Goal: Task Accomplishment & Management: Manage account settings

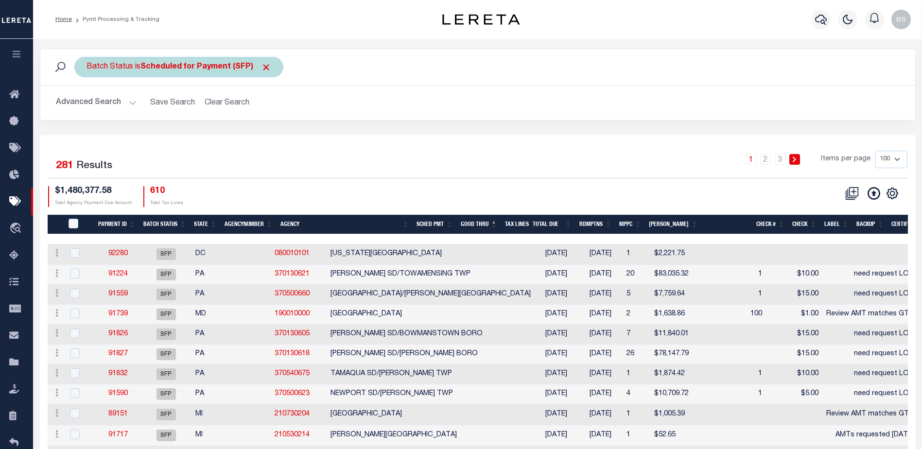
click at [267, 67] on span at bounding box center [266, 67] width 10 height 10
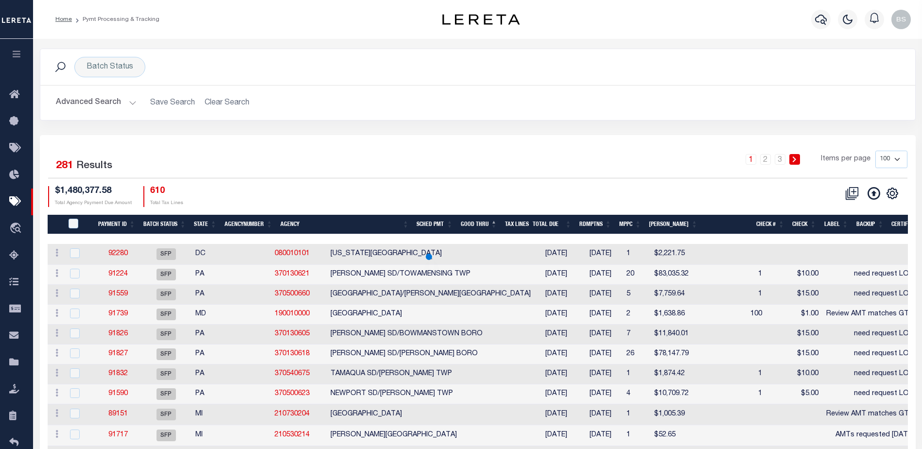
click at [132, 101] on button "Advanced Search" at bounding box center [96, 102] width 81 height 19
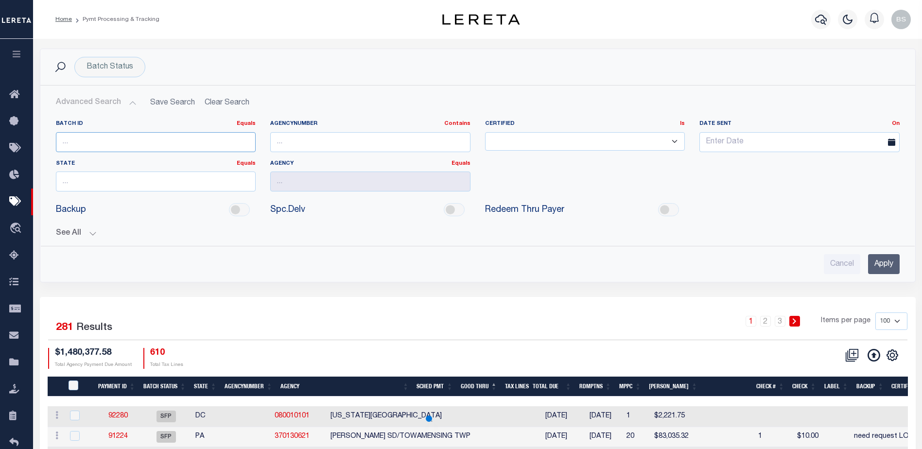
click at [101, 142] on input "number" at bounding box center [156, 142] width 200 height 20
type input "92097"
click at [892, 264] on input "Apply" at bounding box center [884, 264] width 32 height 20
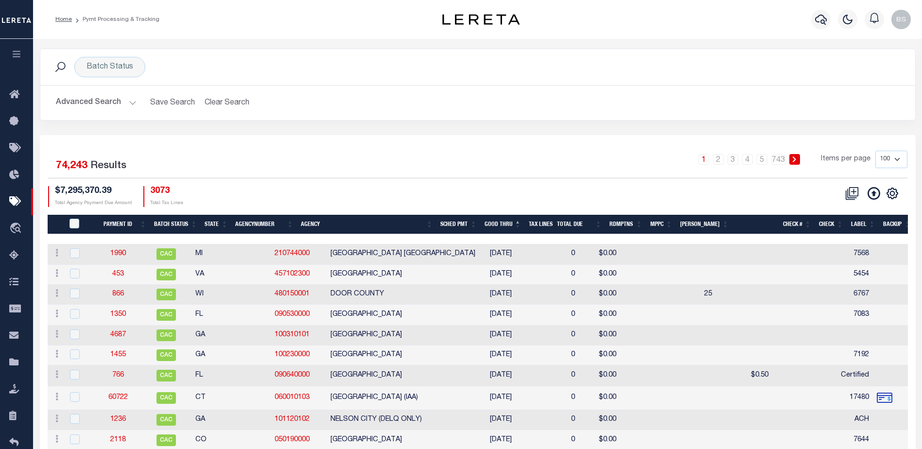
click at [132, 99] on button "Advanced Search" at bounding box center [96, 102] width 81 height 19
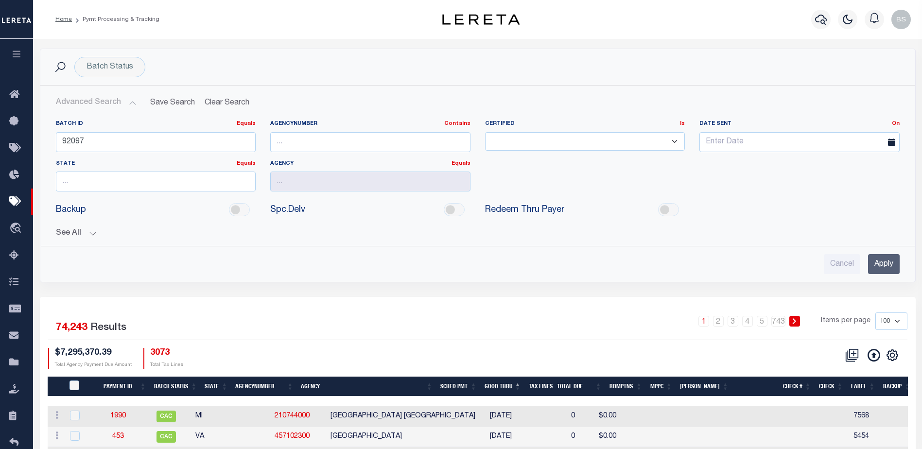
click at [880, 272] on input "Apply" at bounding box center [884, 264] width 32 height 20
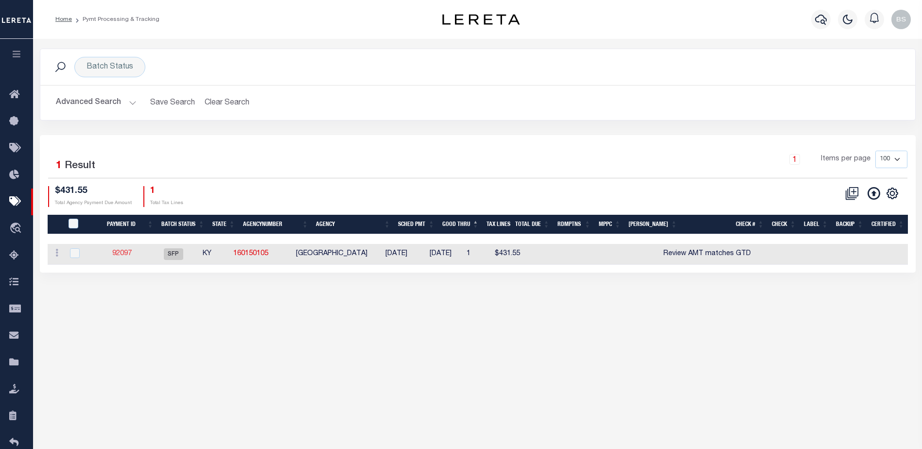
click at [127, 252] on link "92097" at bounding box center [121, 253] width 19 height 7
select select "SFP"
type input "[DATE]"
type input "$431.55"
select select "CHK"
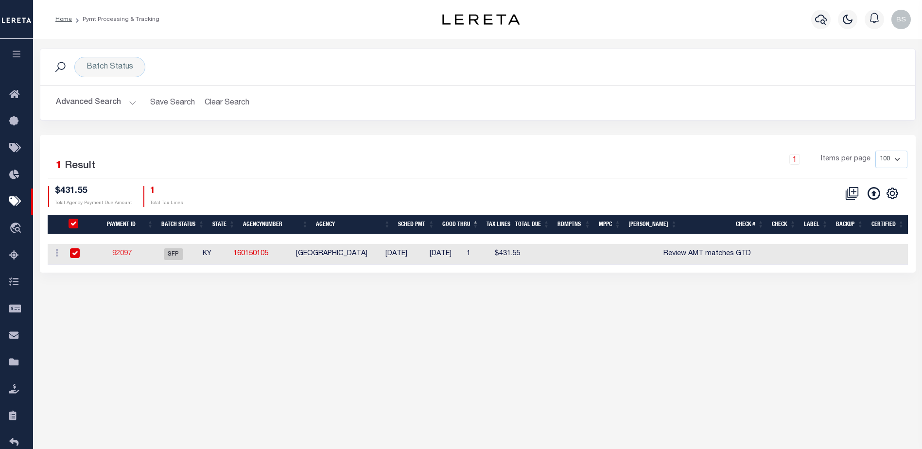
type input "Review AMT matches GTD"
select select "Starek, Barbara"
type input "Barbara"
type input "N"
radio input "true"
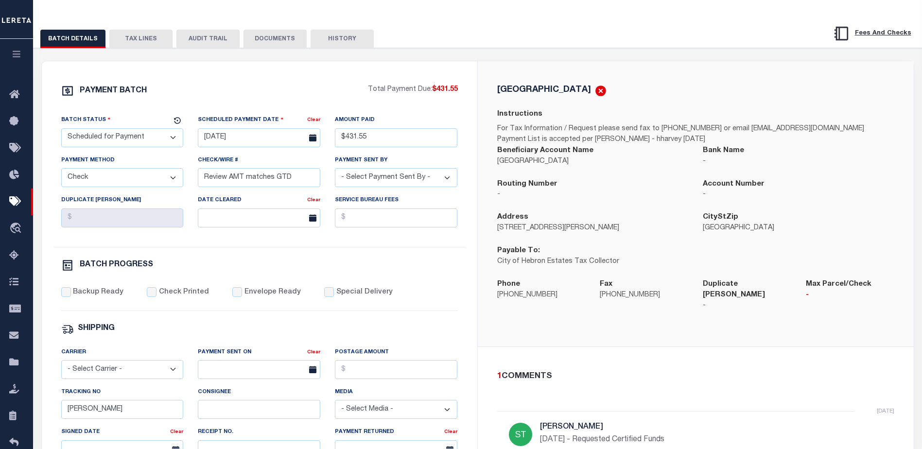
scroll to position [49, 0]
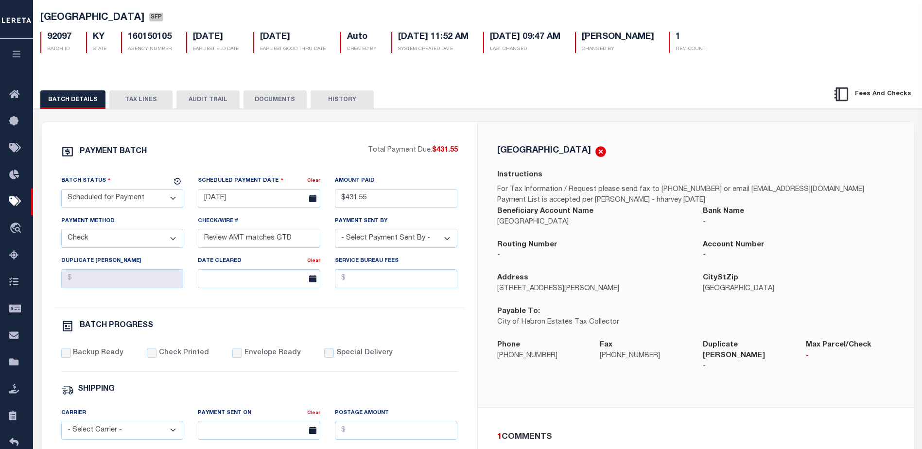
click at [141, 100] on button "TAX LINES" at bounding box center [140, 99] width 63 height 18
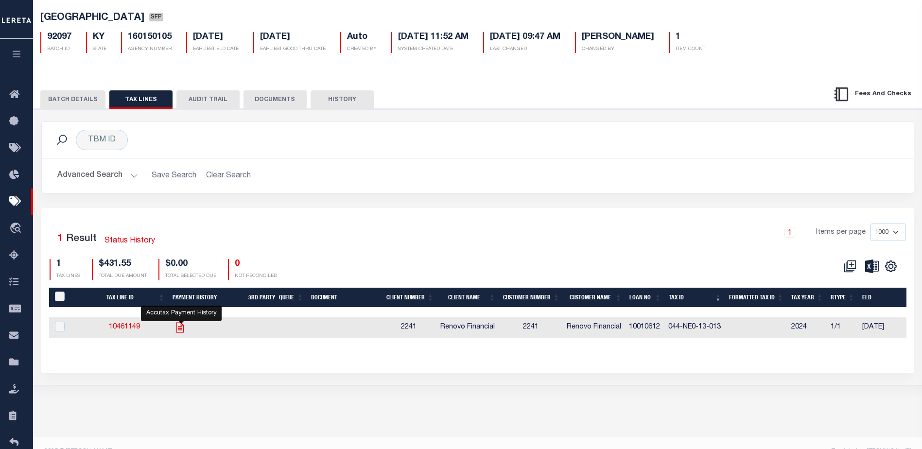
click at [181, 330] on icon "" at bounding box center [179, 327] width 13 height 13
checkbox input "true"
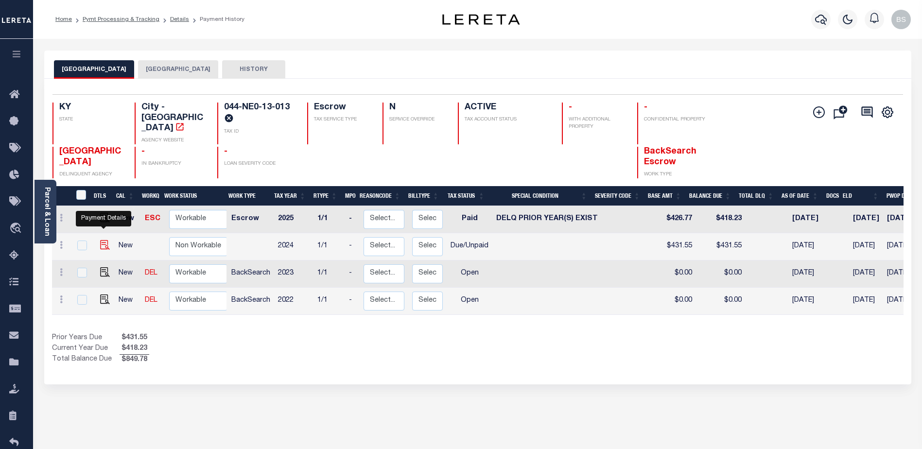
click at [103, 240] on img "" at bounding box center [105, 245] width 10 height 10
checkbox input "true"
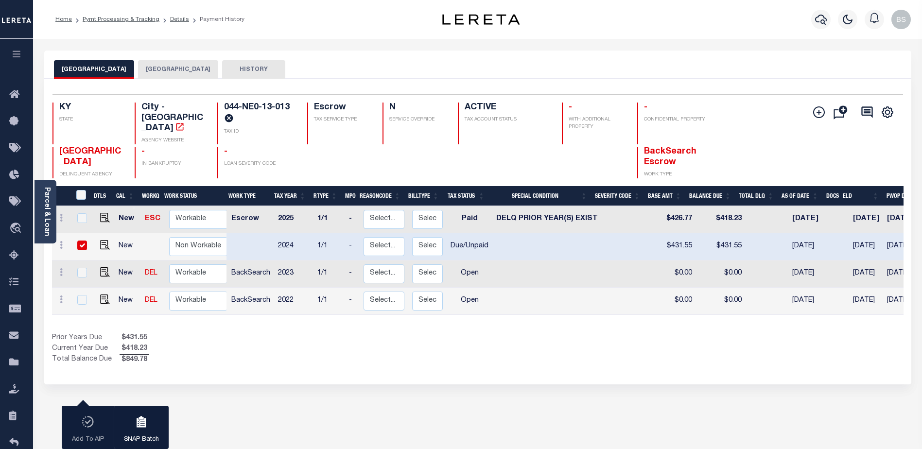
click at [77, 241] on input "checkbox" at bounding box center [82, 246] width 10 height 10
checkbox input "false"
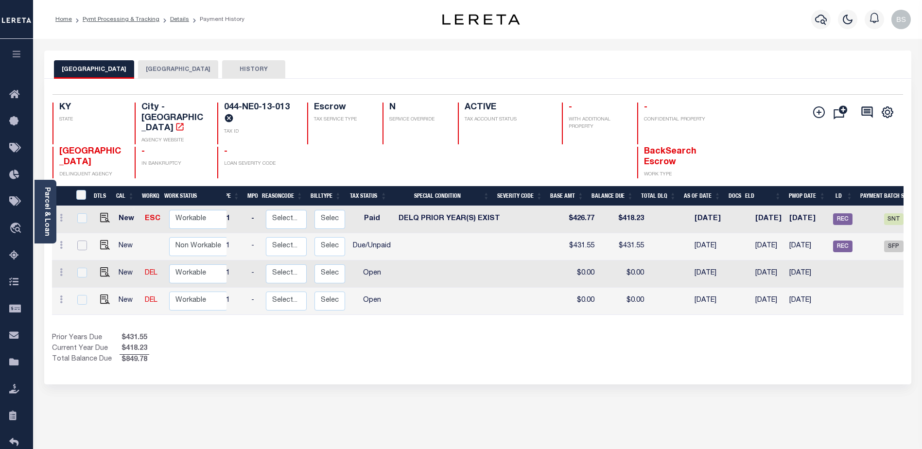
scroll to position [0, 154]
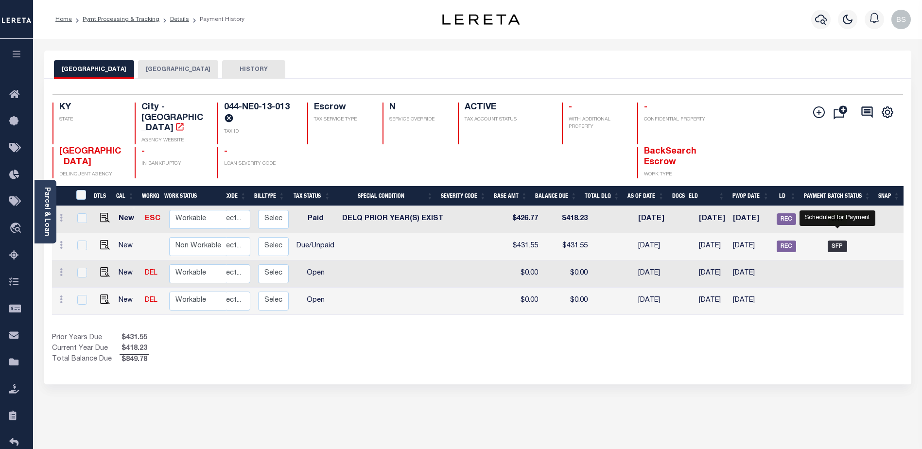
click at [841, 241] on span "SFP" at bounding box center [837, 247] width 19 height 12
checkbox input "true"
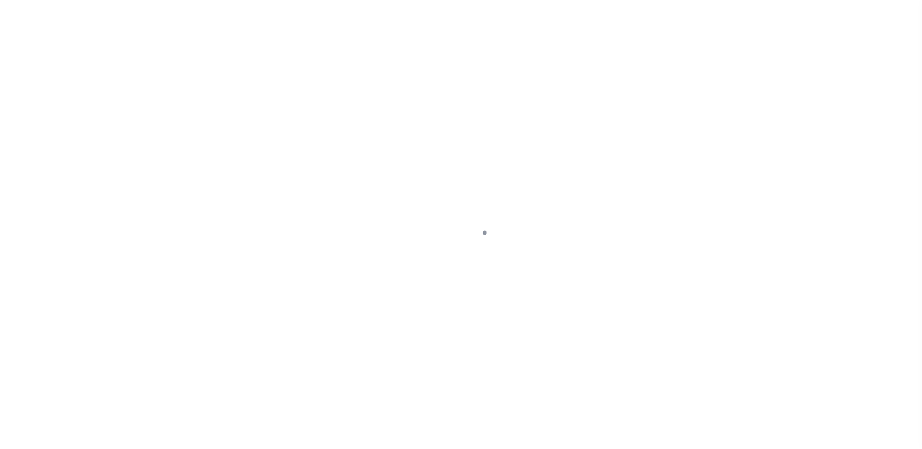
select select "DUE"
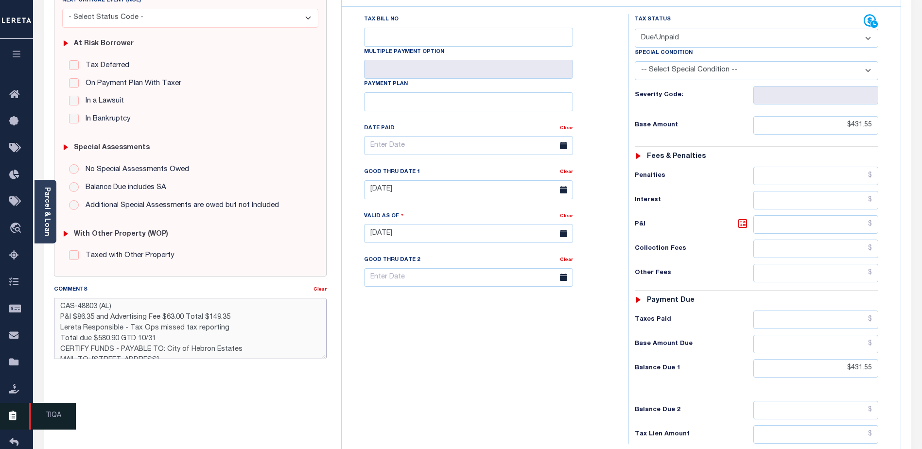
scroll to position [6, 0]
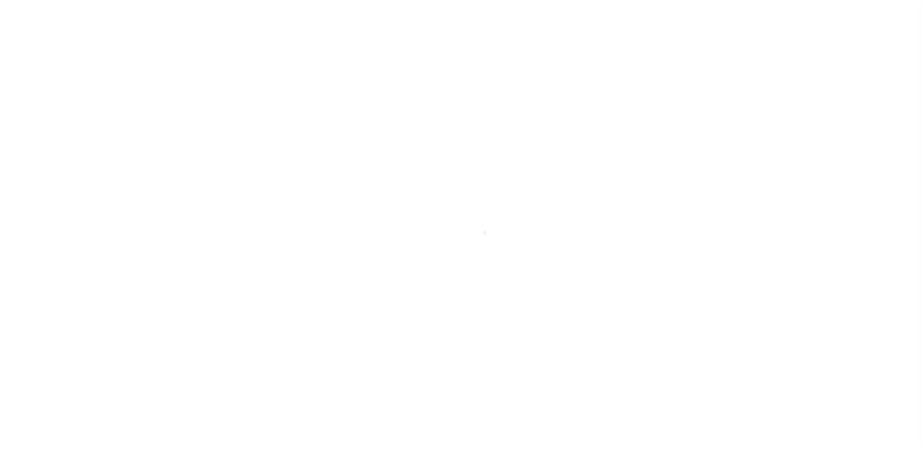
select select "SFP"
select select "CHK"
select select "[PERSON_NAME]"
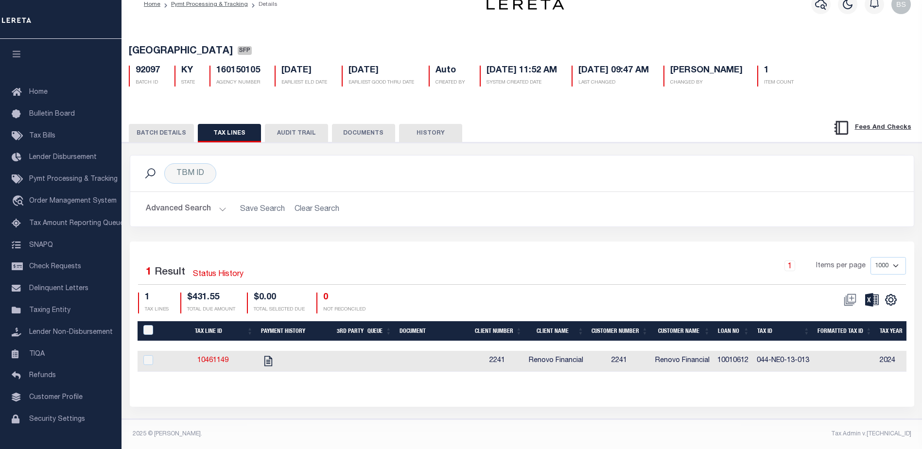
scroll to position [24, 0]
click at [178, 125] on button "BATCH DETAILS" at bounding box center [161, 133] width 65 height 18
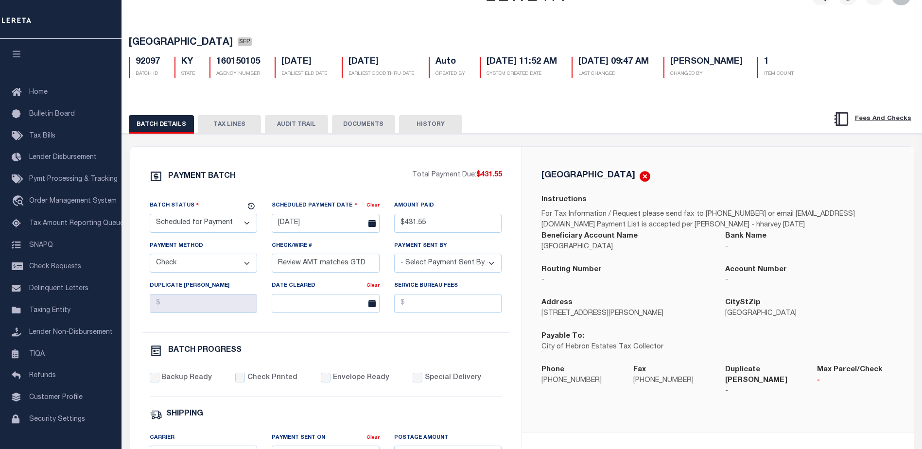
click at [226, 126] on button "TAX LINES" at bounding box center [229, 124] width 63 height 18
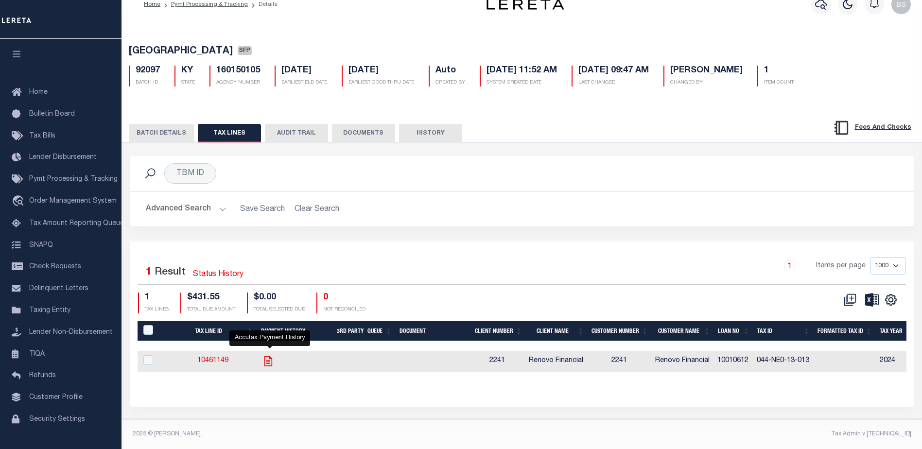
click at [266, 355] on icon "" at bounding box center [268, 361] width 13 height 13
checkbox input "true"
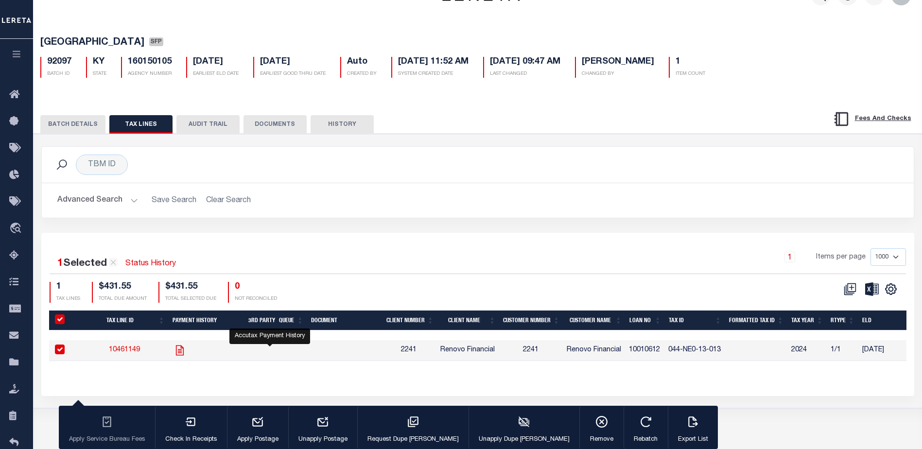
scroll to position [22, 0]
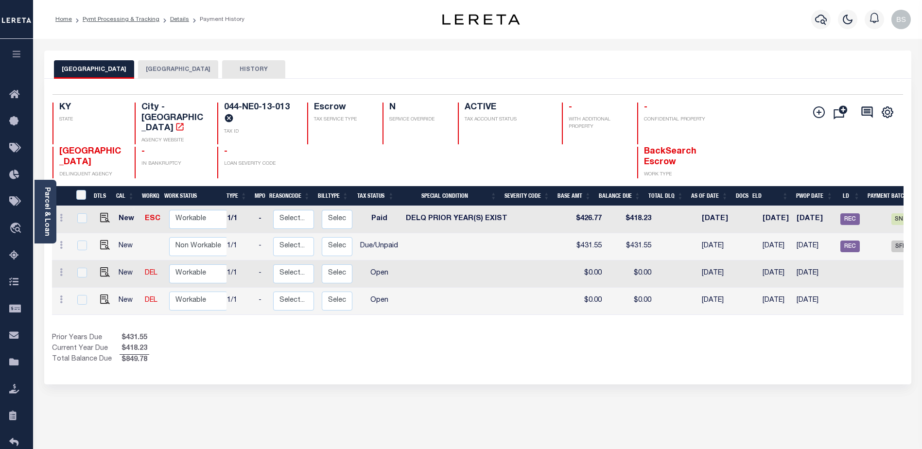
scroll to position [0, 154]
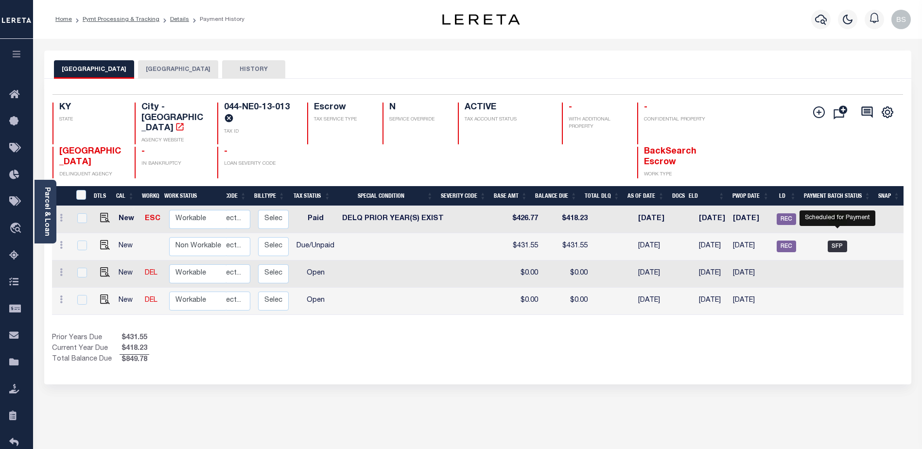
click at [834, 241] on span "SFP" at bounding box center [837, 247] width 19 height 12
checkbox input "true"
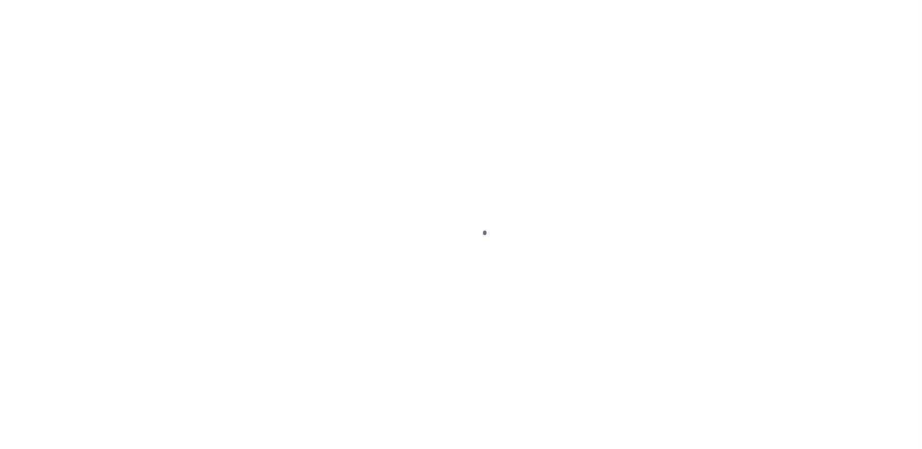
select select "SFP"
select select "CHK"
select select "[PERSON_NAME]"
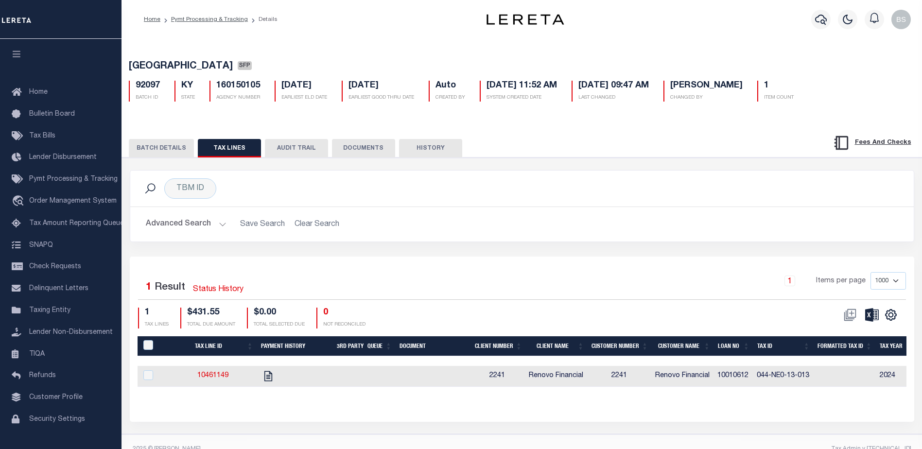
click at [175, 148] on button "BATCH DETAILS" at bounding box center [161, 148] width 65 height 18
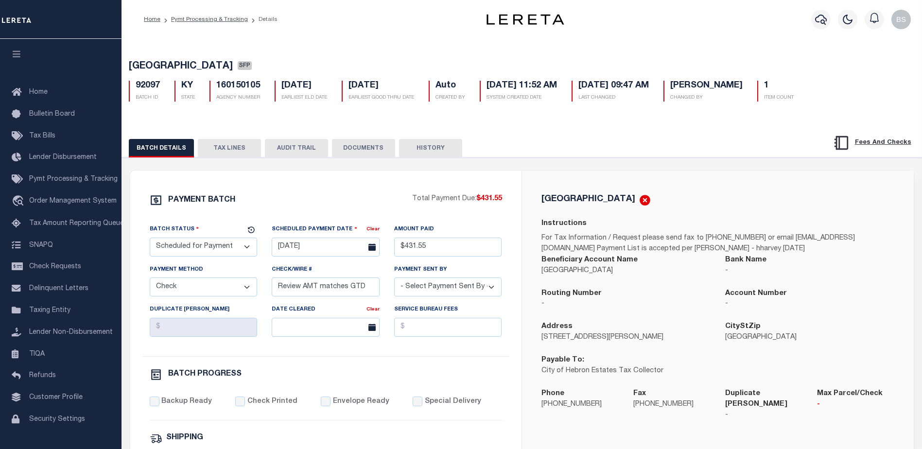
drag, startPoint x: 214, startPoint y: 146, endPoint x: 482, endPoint y: 146, distance: 267.8
click at [214, 146] on button "TAX LINES" at bounding box center [229, 148] width 63 height 18
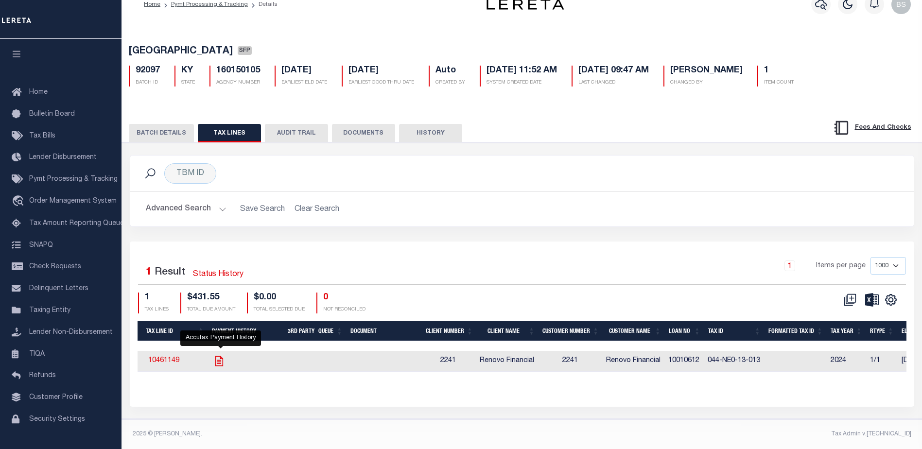
click at [221, 356] on icon "" at bounding box center [219, 361] width 8 height 10
checkbox input "true"
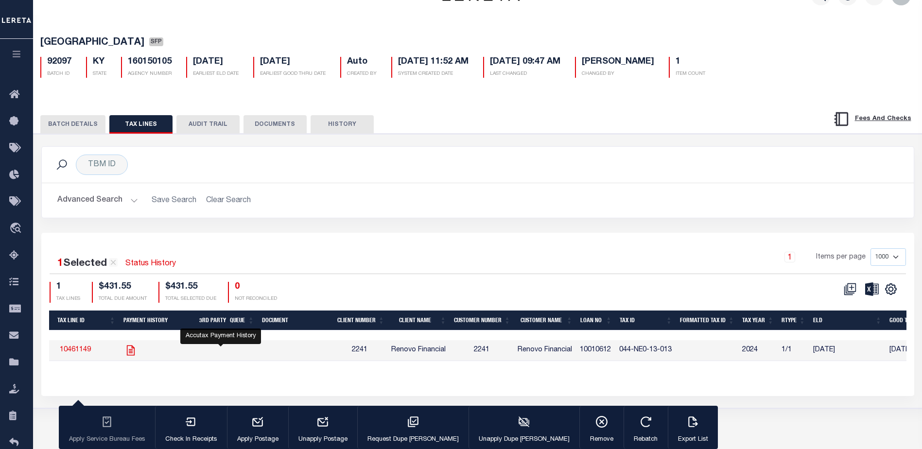
scroll to position [22, 0]
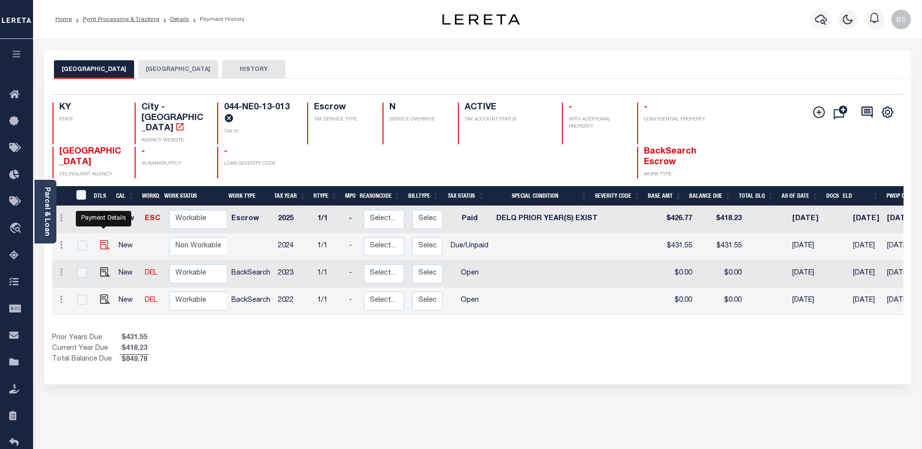
click at [101, 240] on img "" at bounding box center [105, 245] width 10 height 10
checkbox input "true"
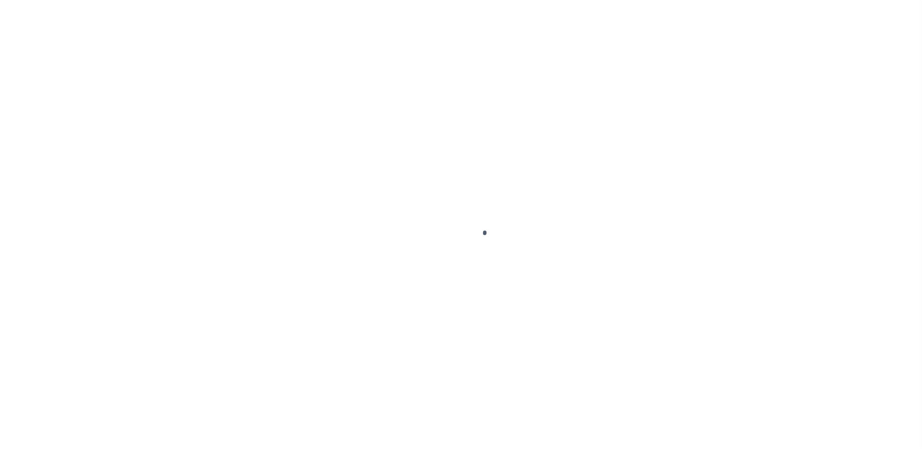
select select "DUE"
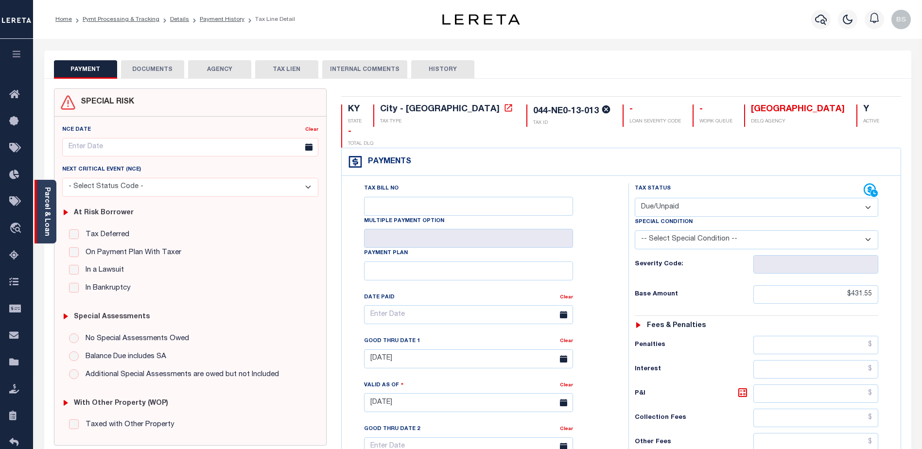
click at [50, 197] on link "Parcel & Loan" at bounding box center [46, 211] width 7 height 49
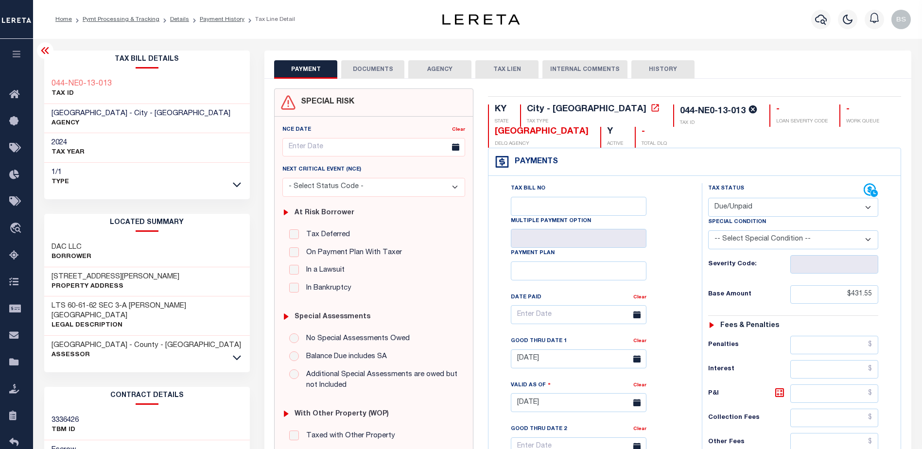
click at [44, 50] on icon at bounding box center [45, 51] width 12 height 12
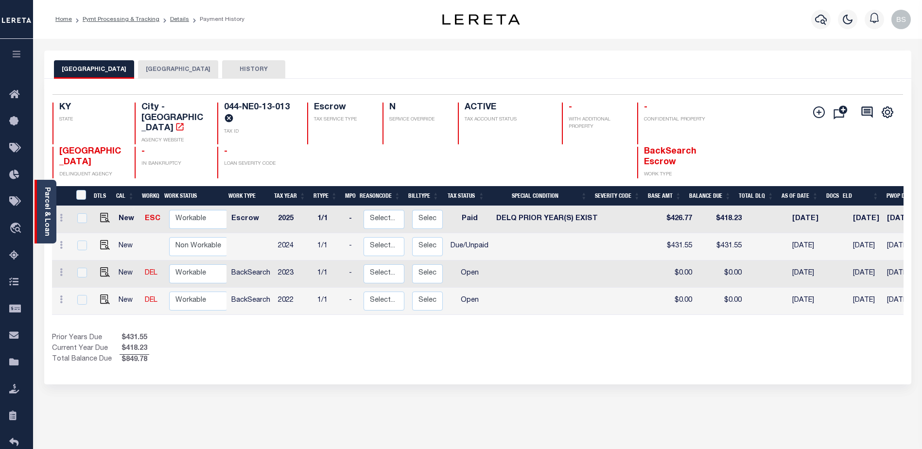
click at [46, 199] on link "Parcel & Loan" at bounding box center [46, 211] width 7 height 49
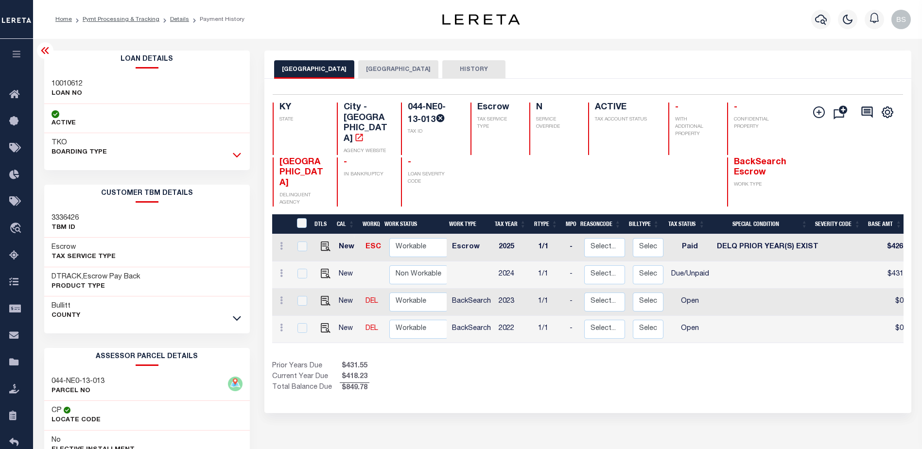
click at [236, 158] on icon at bounding box center [237, 155] width 8 height 10
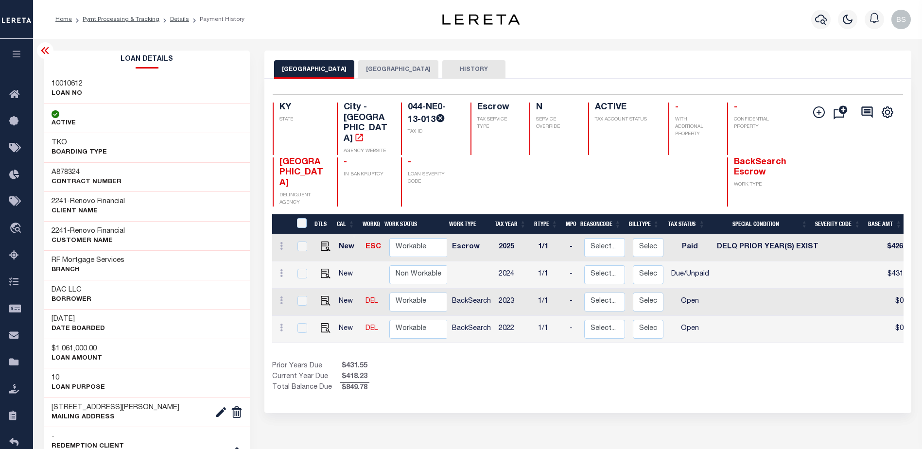
click at [44, 49] on icon at bounding box center [45, 50] width 8 height 7
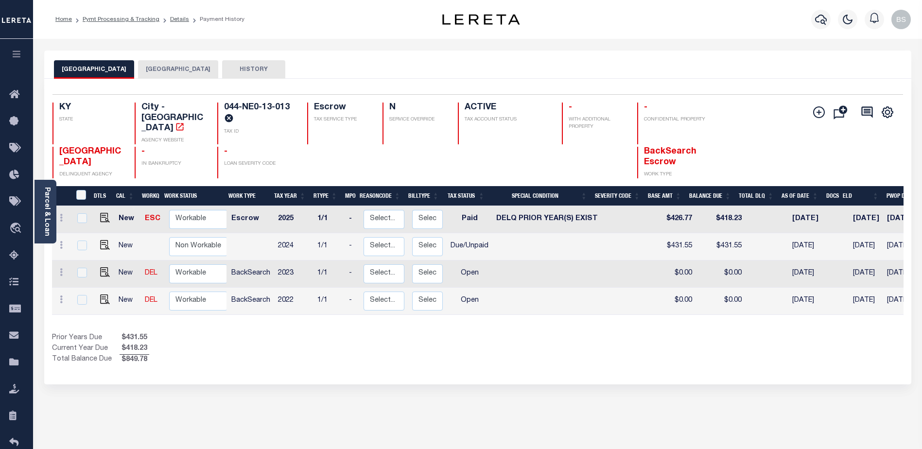
scroll to position [0, 154]
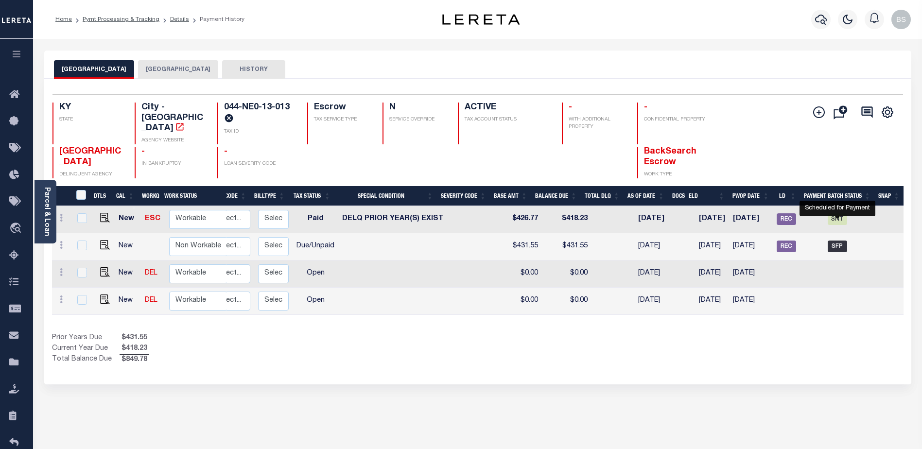
click at [839, 241] on span "SFP" at bounding box center [837, 247] width 19 height 12
checkbox input "true"
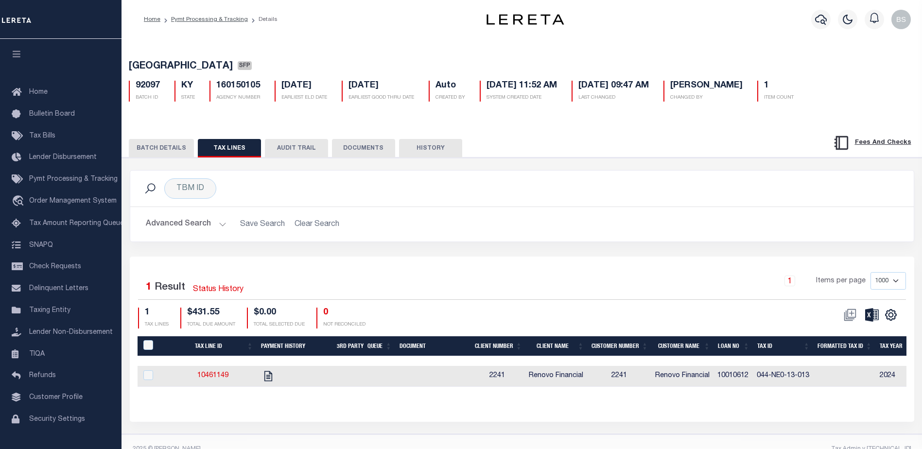
click at [152, 151] on button "BATCH DETAILS" at bounding box center [161, 148] width 65 height 18
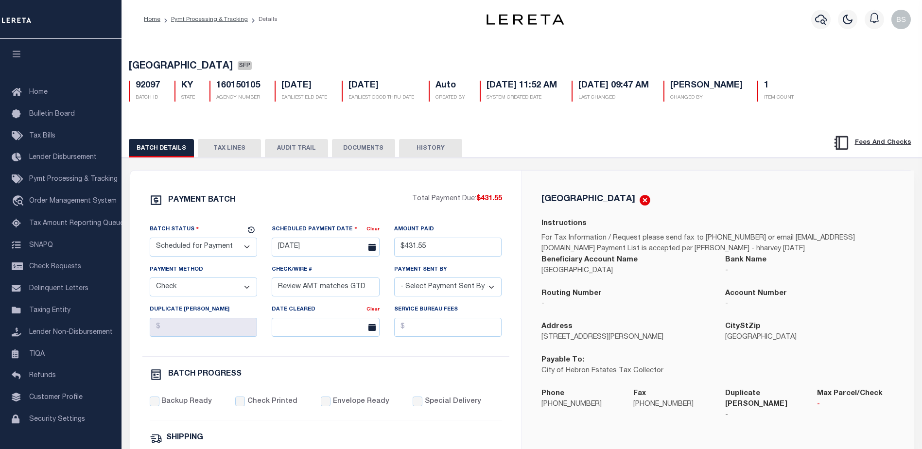
click at [241, 149] on button "TAX LINES" at bounding box center [229, 148] width 63 height 18
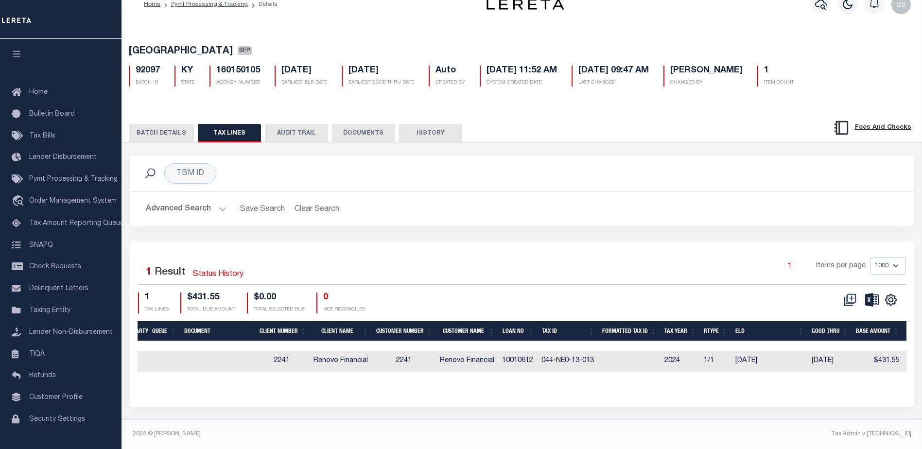
scroll to position [0, 237]
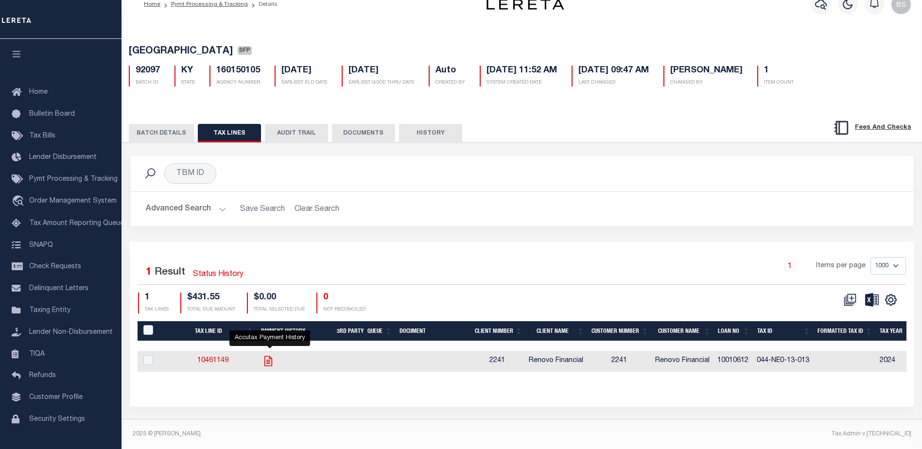
click at [272, 355] on icon "" at bounding box center [268, 361] width 13 height 13
checkbox input "true"
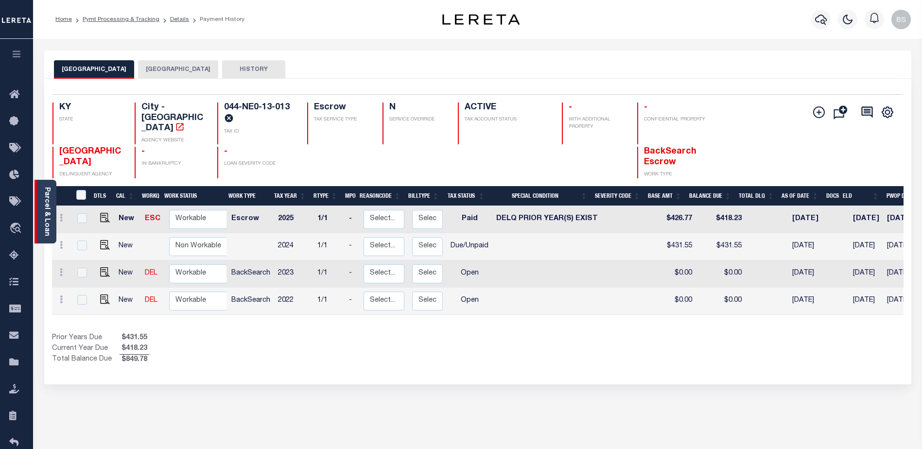
click at [49, 202] on link "Parcel & Loan" at bounding box center [46, 211] width 7 height 49
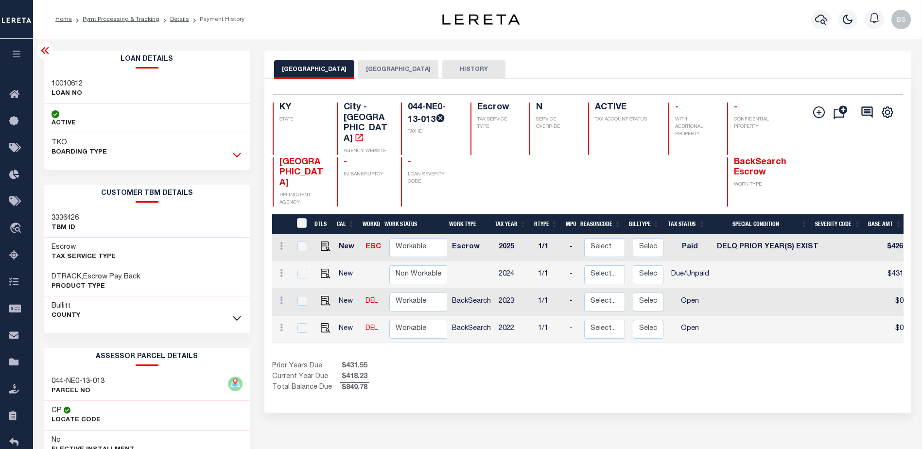
click at [236, 151] on icon at bounding box center [237, 155] width 8 height 10
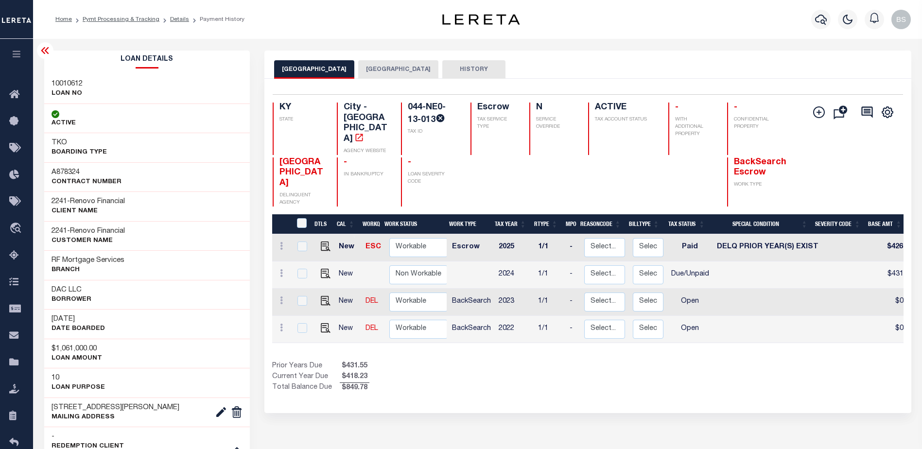
drag, startPoint x: 44, startPoint y: 51, endPoint x: 52, endPoint y: 61, distance: 13.4
click at [44, 51] on icon at bounding box center [45, 51] width 12 height 12
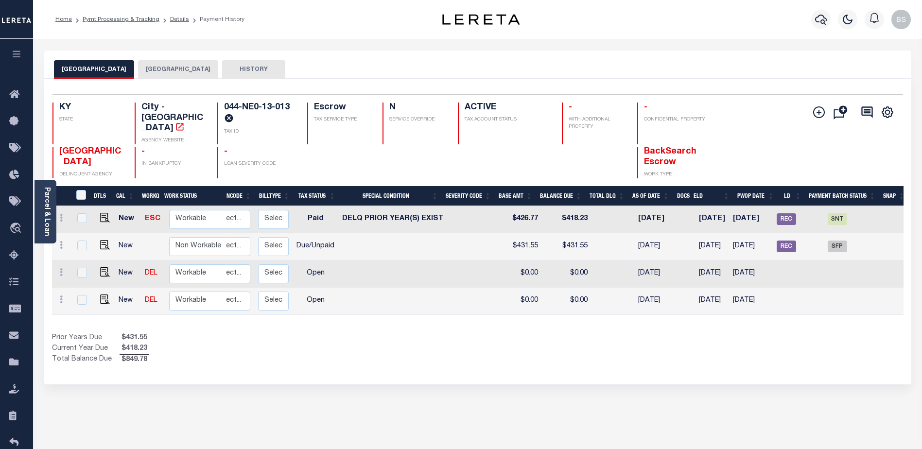
scroll to position [0, 154]
click at [843, 241] on span "SFP" at bounding box center [837, 247] width 19 height 12
checkbox input "true"
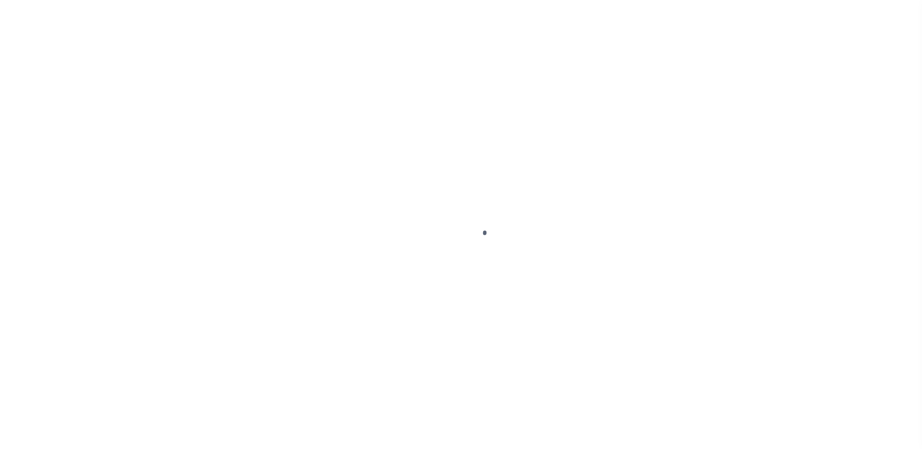
select select "SFP"
select select "CHK"
select select "[PERSON_NAME]"
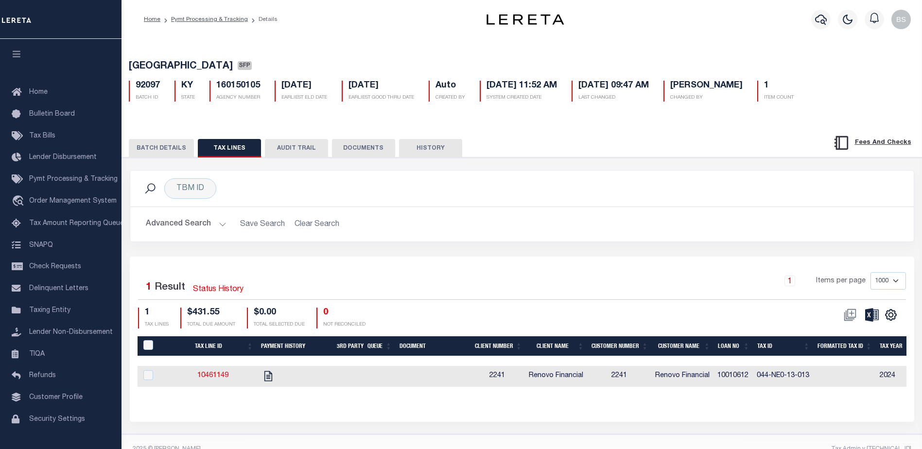
click at [177, 154] on button "BATCH DETAILS" at bounding box center [161, 148] width 65 height 18
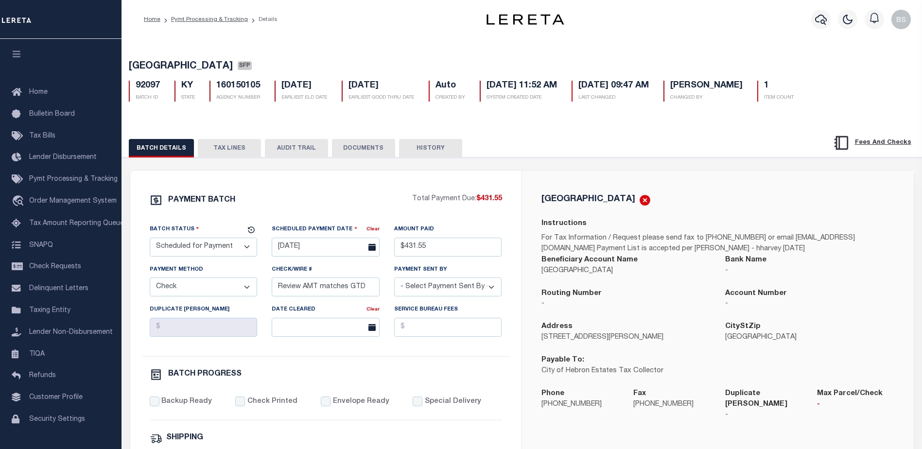
drag, startPoint x: 247, startPoint y: 150, endPoint x: 256, endPoint y: 154, distance: 9.4
click at [248, 150] on button "TAX LINES" at bounding box center [229, 148] width 63 height 18
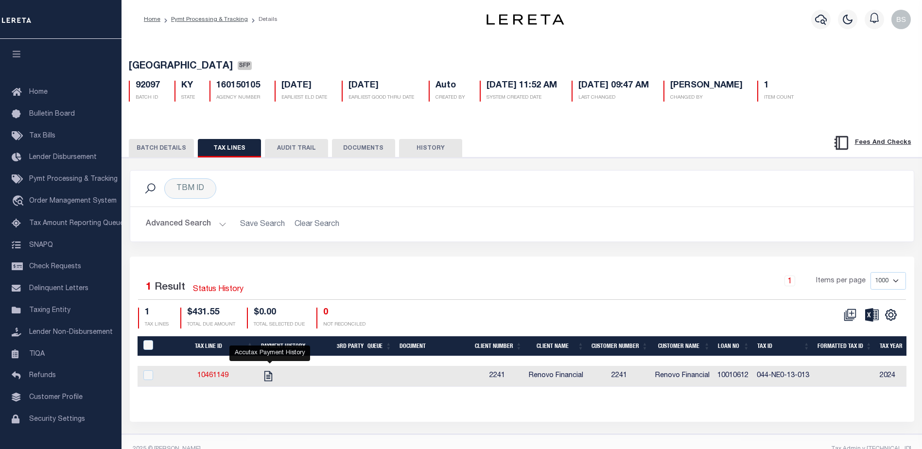
click at [270, 378] on icon "" at bounding box center [268, 376] width 13 height 13
checkbox input "true"
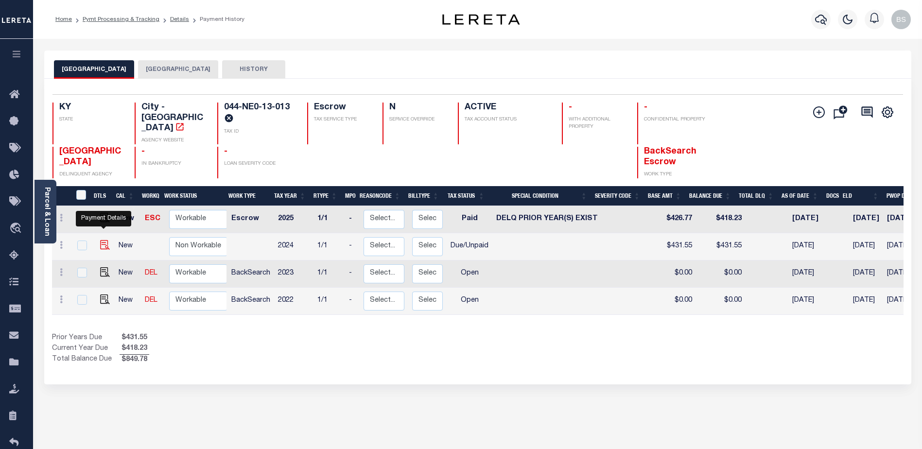
click at [101, 240] on img "" at bounding box center [105, 245] width 10 height 10
checkbox input "true"
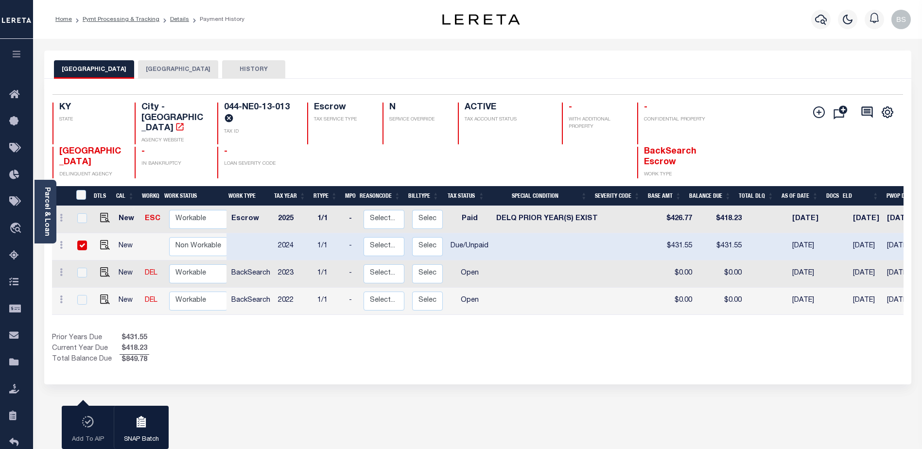
click at [82, 241] on input "checkbox" at bounding box center [82, 246] width 10 height 10
checkbox input "false"
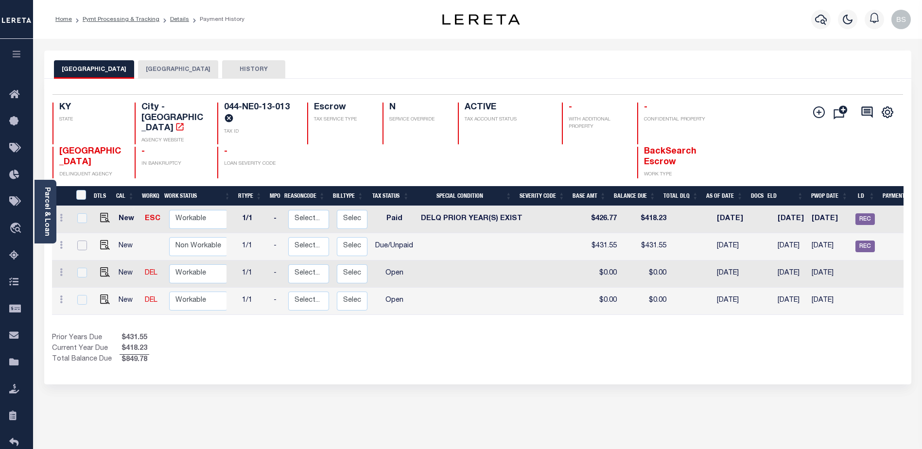
scroll to position [0, 143]
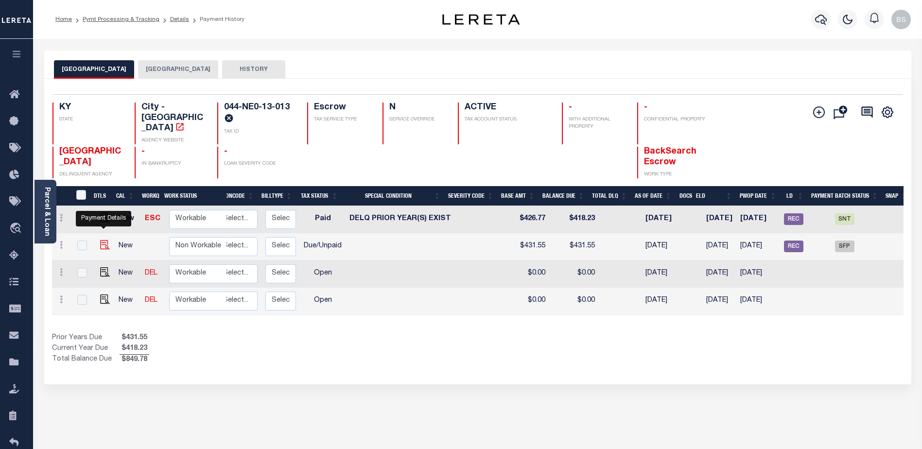
click at [105, 240] on img "" at bounding box center [105, 245] width 10 height 10
checkbox input "true"
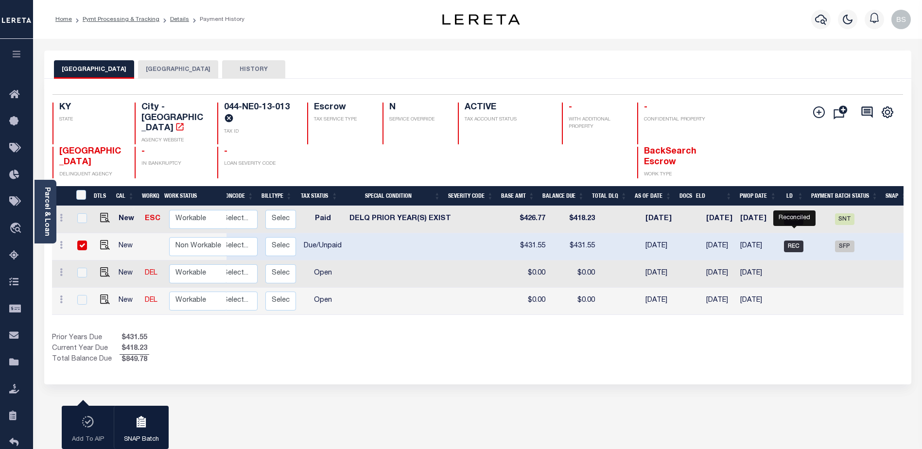
click at [793, 241] on span "REC" at bounding box center [793, 247] width 19 height 12
checkbox input "false"
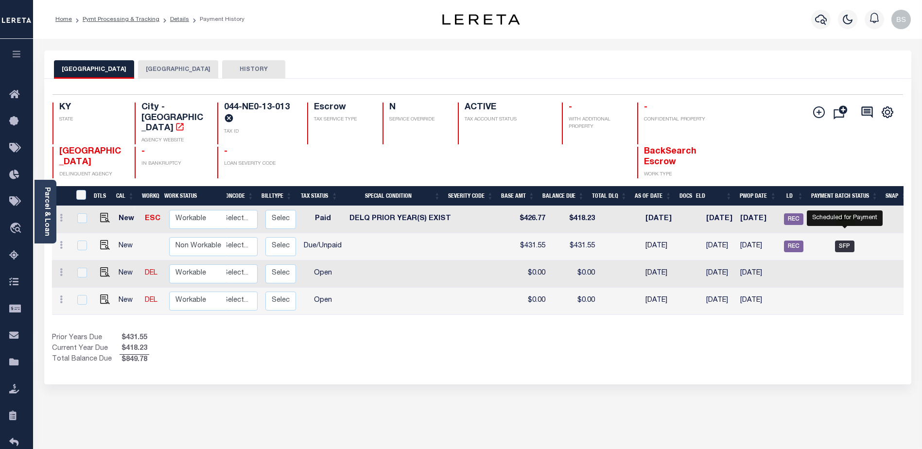
click at [845, 241] on span "SFP" at bounding box center [844, 247] width 19 height 12
checkbox input "true"
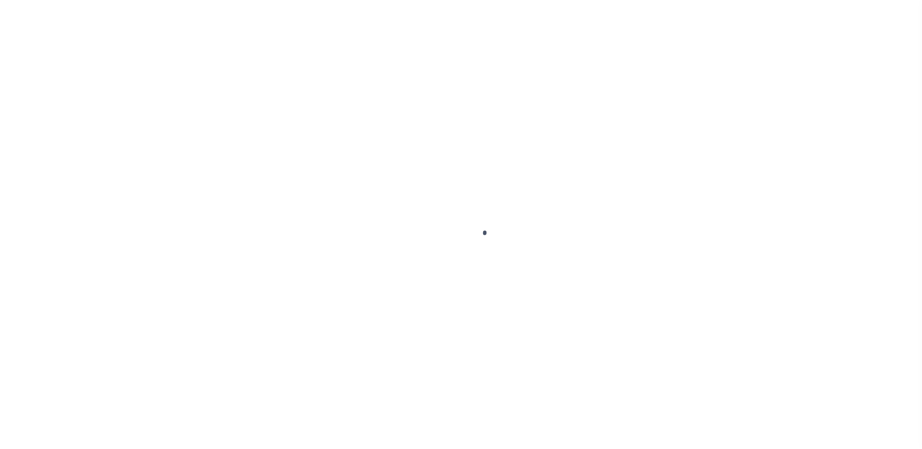
select select "DUE"
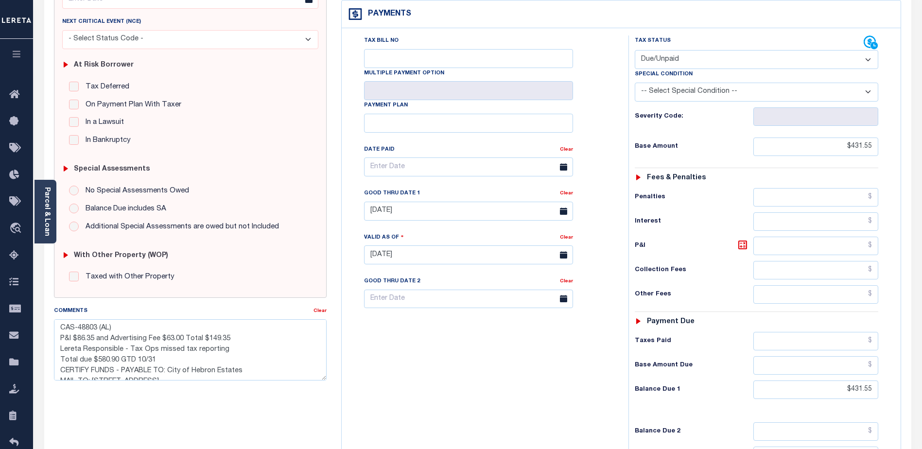
scroll to position [146, 0]
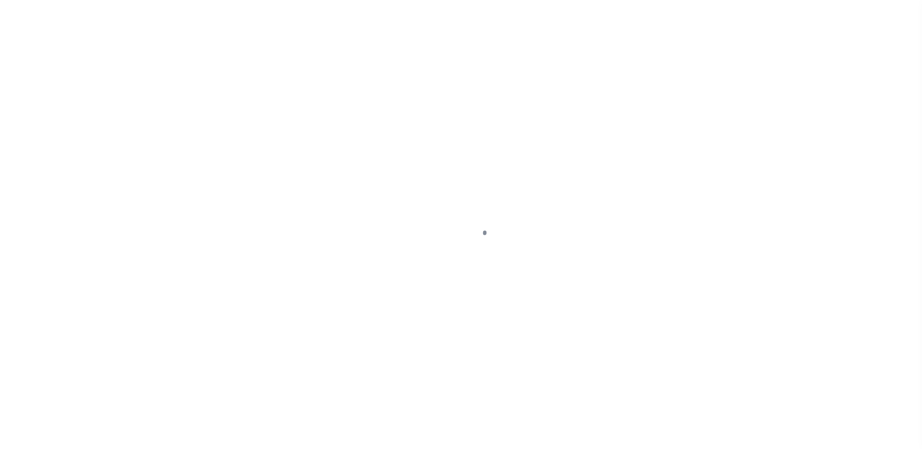
select select "DUE"
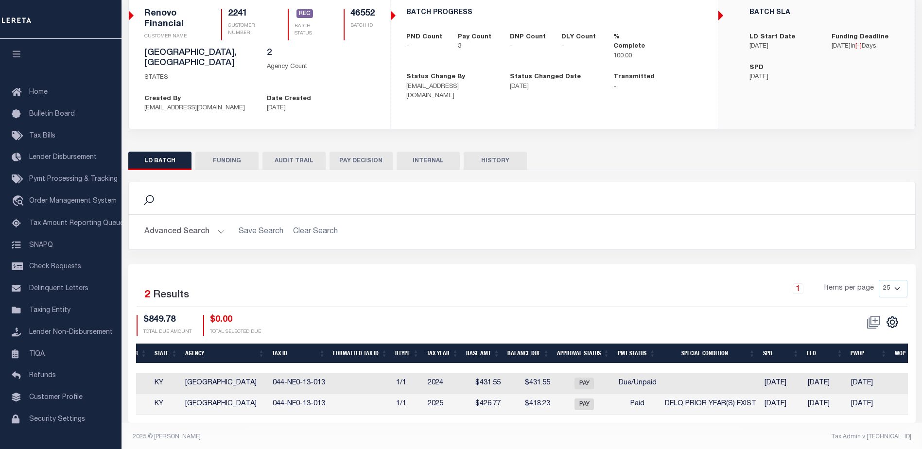
scroll to position [0, 109]
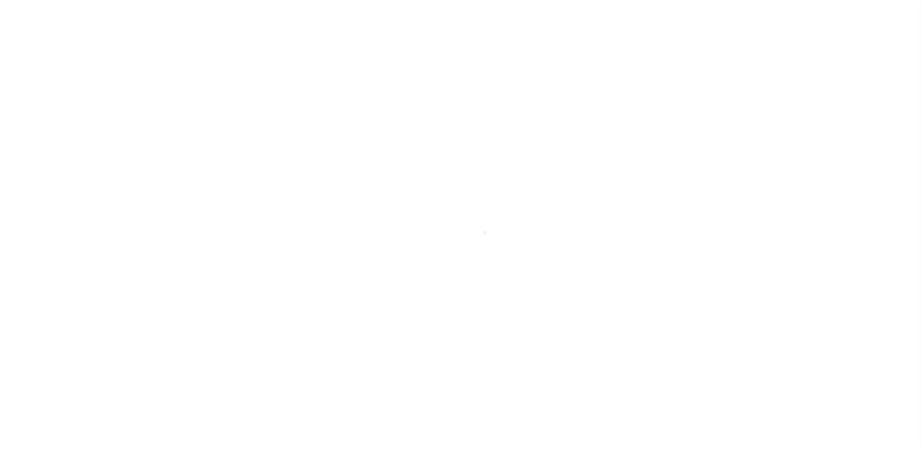
select select "SFP"
select select "CHK"
select select "[PERSON_NAME]"
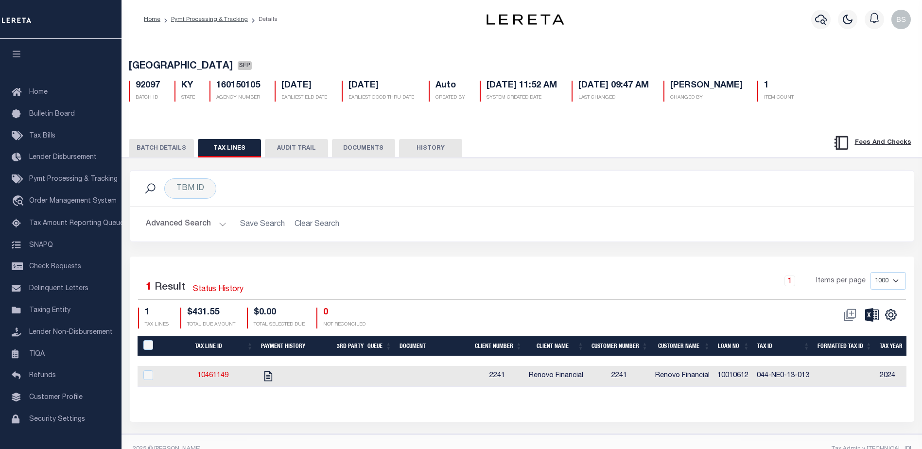
click at [157, 147] on button "BATCH DETAILS" at bounding box center [161, 148] width 65 height 18
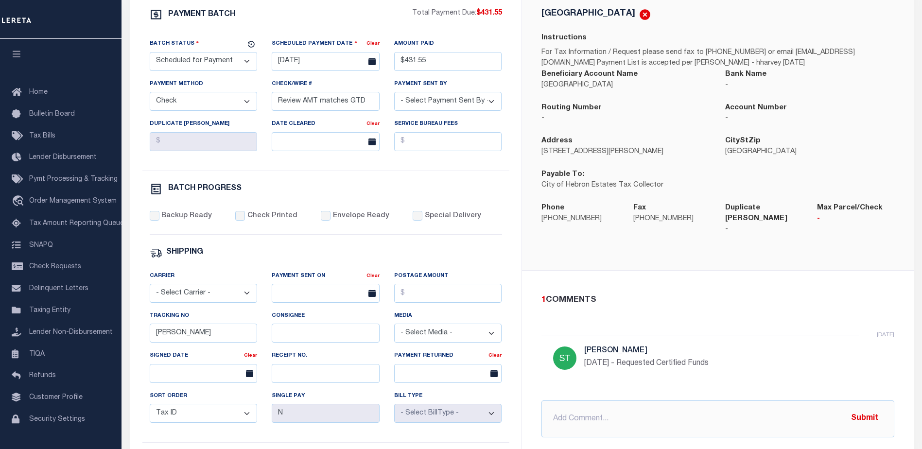
scroll to position [194, 0]
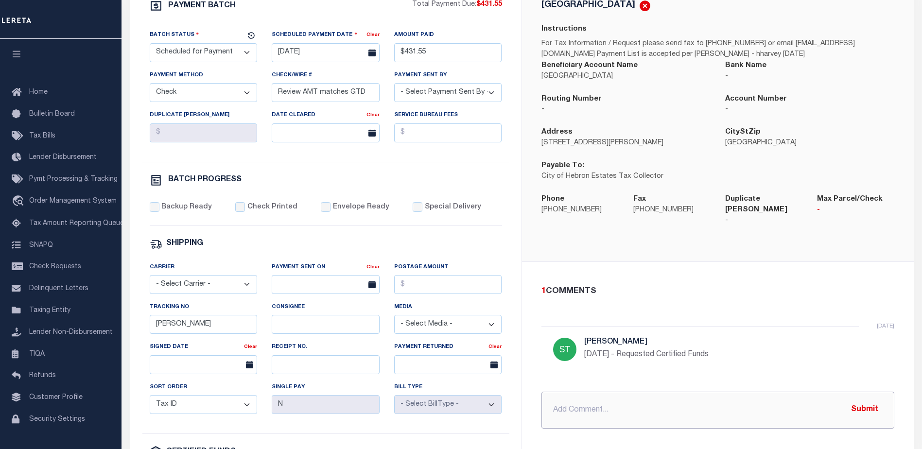
drag, startPoint x: 618, startPoint y: 400, endPoint x: 627, endPoint y: 388, distance: 15.9
click at [620, 397] on input "text" at bounding box center [717, 410] width 353 height 37
click at [640, 402] on input "10/14/2025 - Requested base funds iao $431.55" at bounding box center [717, 410] width 353 height 37
drag, startPoint x: 725, startPoint y: 403, endPoint x: 806, endPoint y: 425, distance: 83.9
click at [728, 403] on input "10/14/2025 - Requested Certified Funds for base funds iao $431.55" at bounding box center [717, 410] width 353 height 37
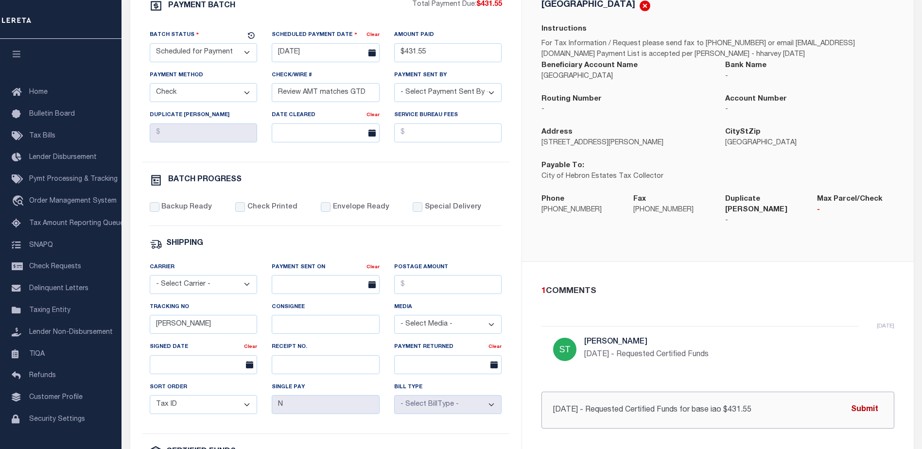
type input "[DATE] - Requested Certified Funds for base iao $431.55"
click at [865, 401] on button "Submit" at bounding box center [865, 410] width 40 height 20
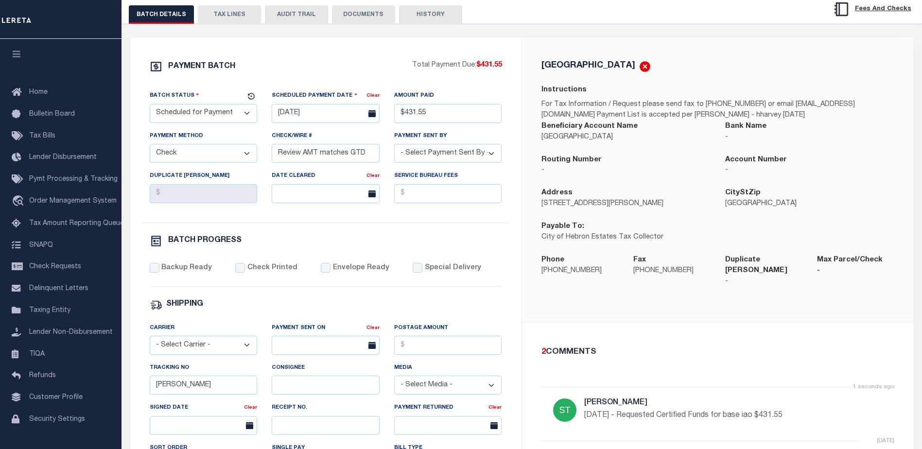
scroll to position [97, 0]
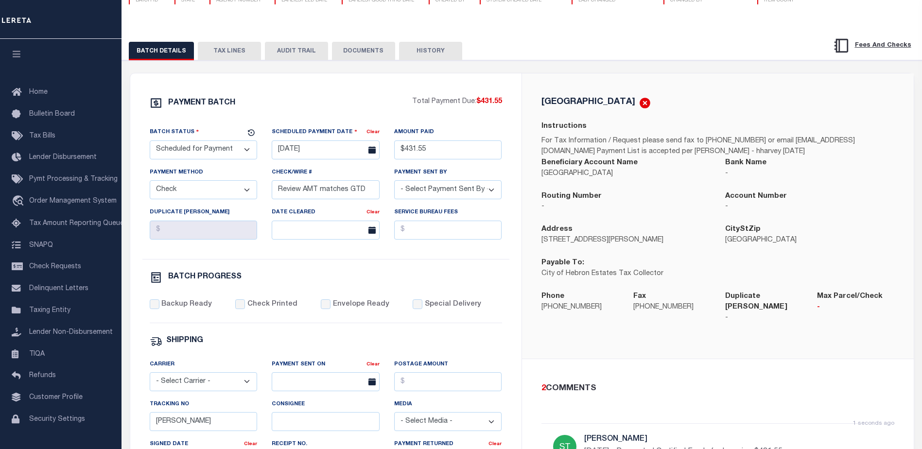
click at [363, 51] on button "DOCUMENTS" at bounding box center [363, 51] width 63 height 18
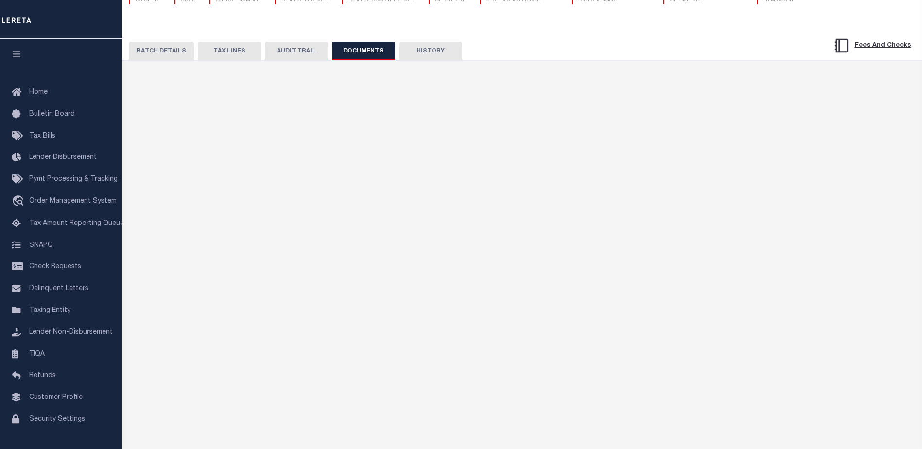
scroll to position [0, 0]
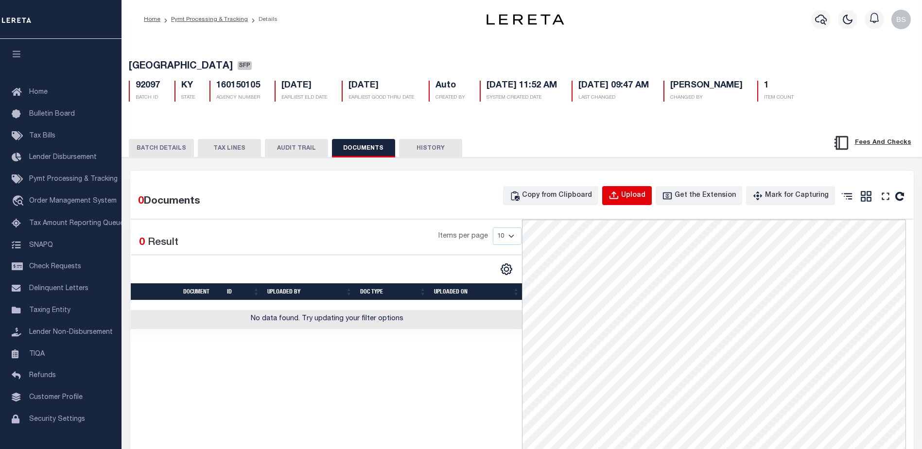
click at [636, 198] on div "Upload" at bounding box center [633, 196] width 24 height 11
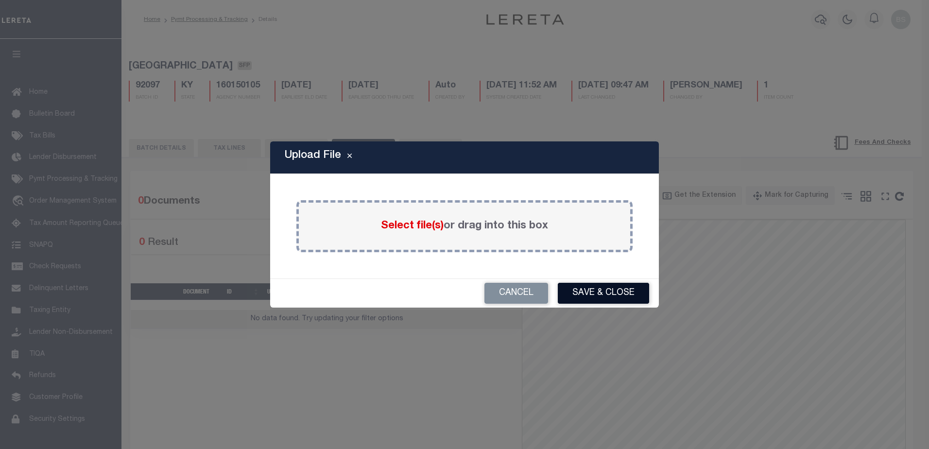
click at [616, 295] on button "Save & Close" at bounding box center [603, 293] width 91 height 21
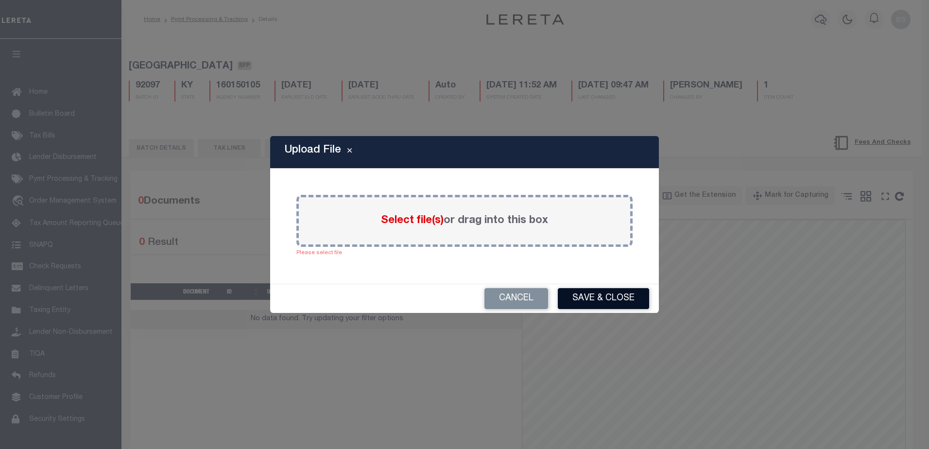
click at [616, 295] on button "Save & Close" at bounding box center [603, 298] width 91 height 21
click at [597, 295] on button "Save & Close" at bounding box center [603, 298] width 91 height 21
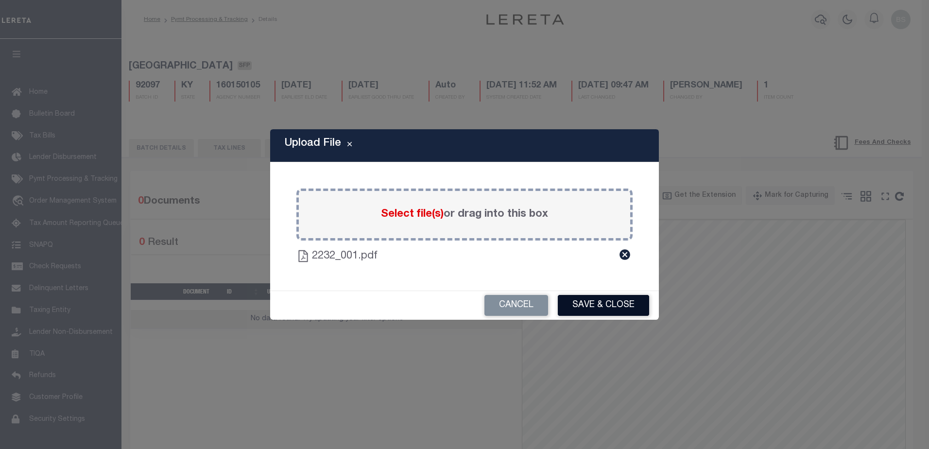
click at [593, 301] on button "Save & Close" at bounding box center [603, 305] width 91 height 21
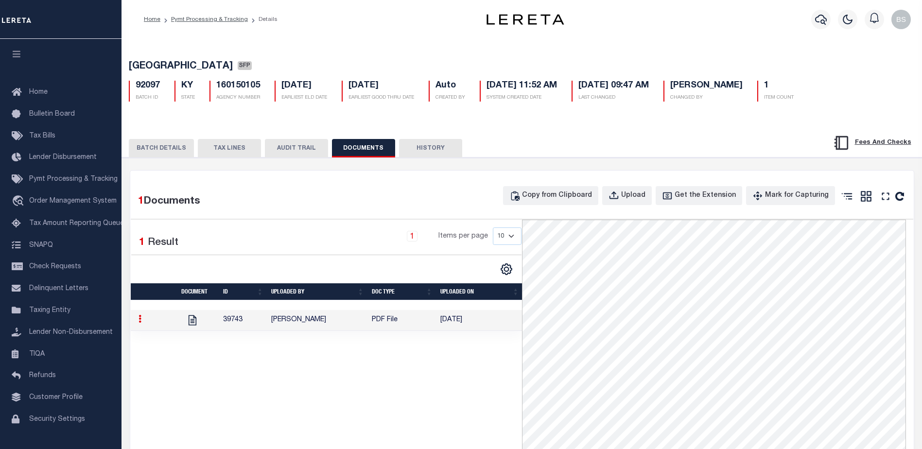
click at [146, 148] on button "BATCH DETAILS" at bounding box center [161, 148] width 65 height 18
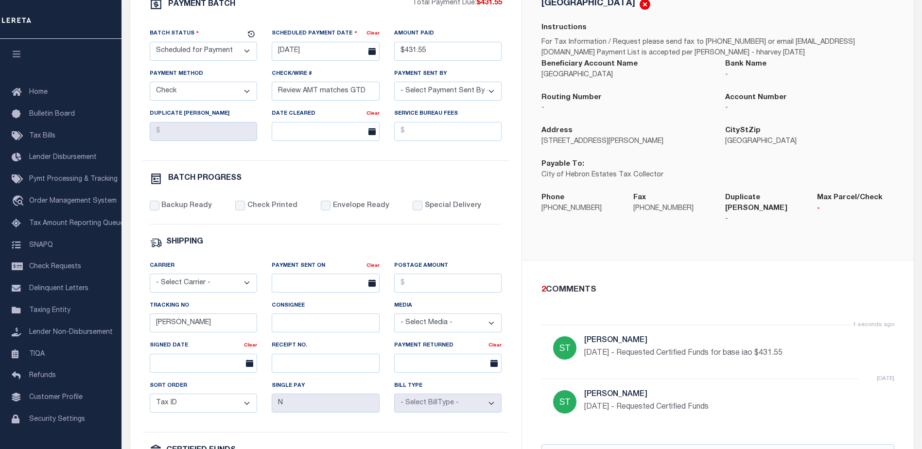
scroll to position [97, 0]
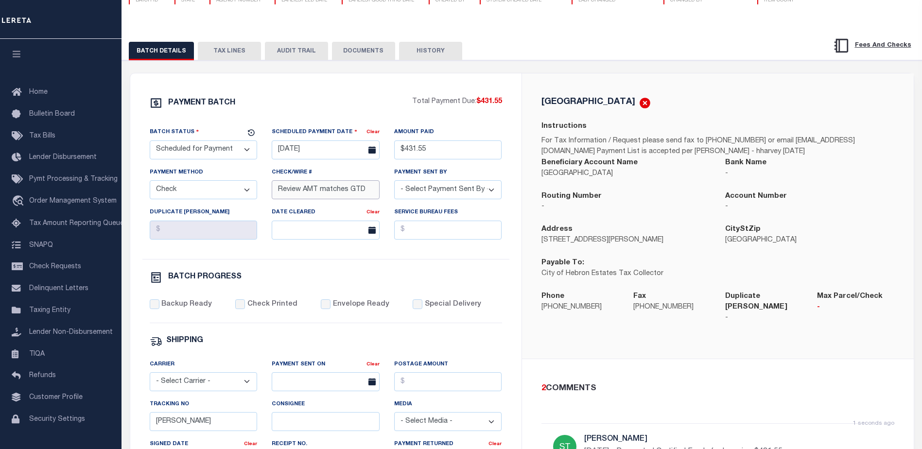
drag, startPoint x: 280, startPoint y: 192, endPoint x: 358, endPoint y: 189, distance: 77.3
click at [287, 192] on input "Review AMT matches GTD" at bounding box center [326, 189] width 108 height 19
type input "D"
type input "Certified Funds"
click at [226, 147] on select "- Select Status - Scheduled for Payment Ready For Payment Payment Sent Cleared …" at bounding box center [204, 149] width 108 height 19
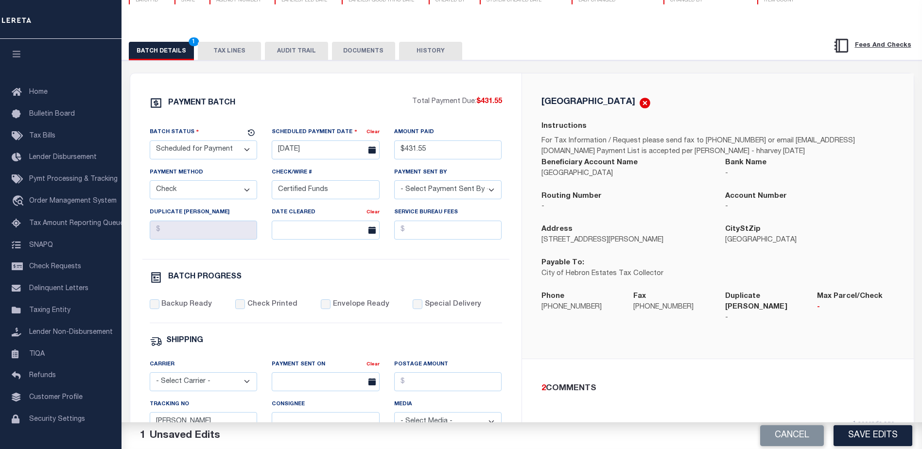
select select "RFP"
click at [150, 142] on select "- Select Status - Scheduled for Payment Ready For Payment Payment Sent Cleared …" at bounding box center [204, 149] width 108 height 19
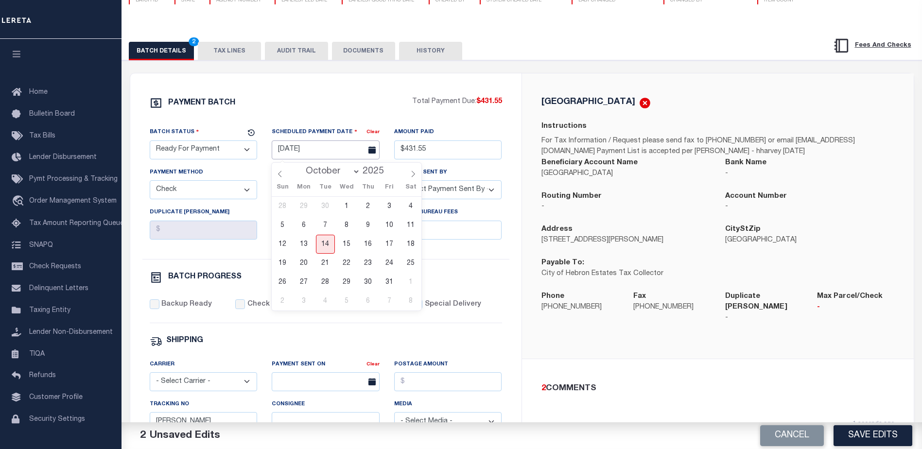
click at [295, 148] on input "10/13/2025" at bounding box center [326, 149] width 108 height 19
click at [323, 246] on span "14" at bounding box center [325, 244] width 19 height 19
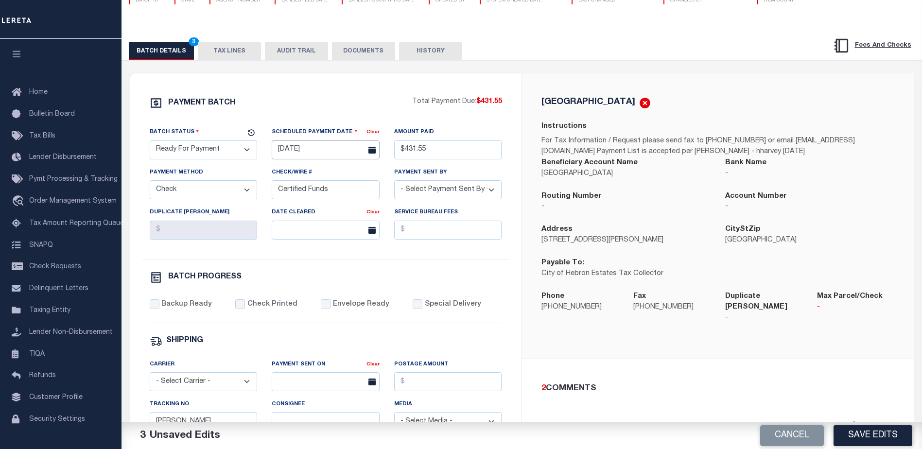
click at [301, 154] on input "10/14/2025" at bounding box center [326, 149] width 108 height 19
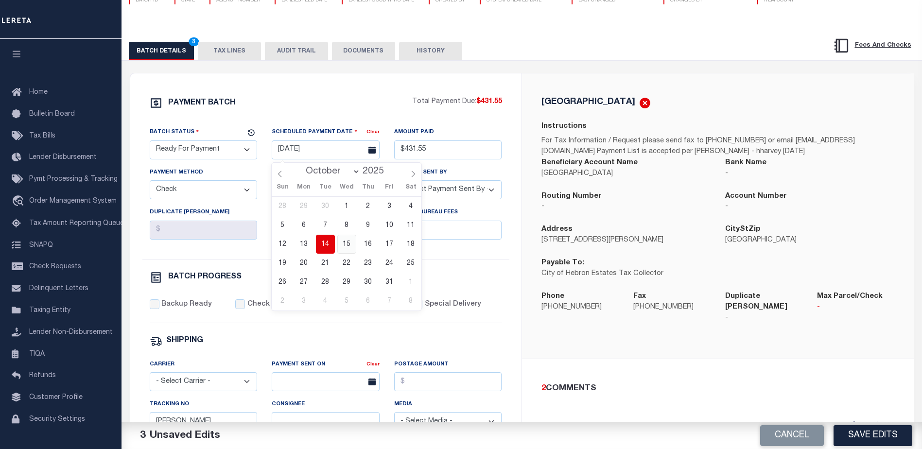
click at [345, 244] on span "15" at bounding box center [346, 244] width 19 height 19
type input "[DATE]"
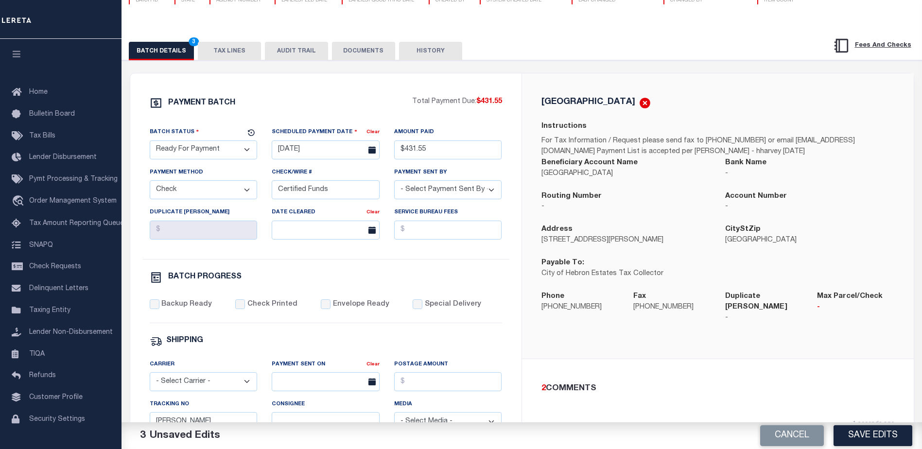
drag, startPoint x: 241, startPoint y: 154, endPoint x: 246, endPoint y: 150, distance: 7.0
click at [243, 151] on select "- Select Status - Scheduled for Payment Ready For Payment Payment Sent Cleared …" at bounding box center [204, 149] width 108 height 19
select select "SFP"
click at [150, 142] on select "- Select Status - Scheduled for Payment Ready For Payment Payment Sent Cleared …" at bounding box center [204, 149] width 108 height 19
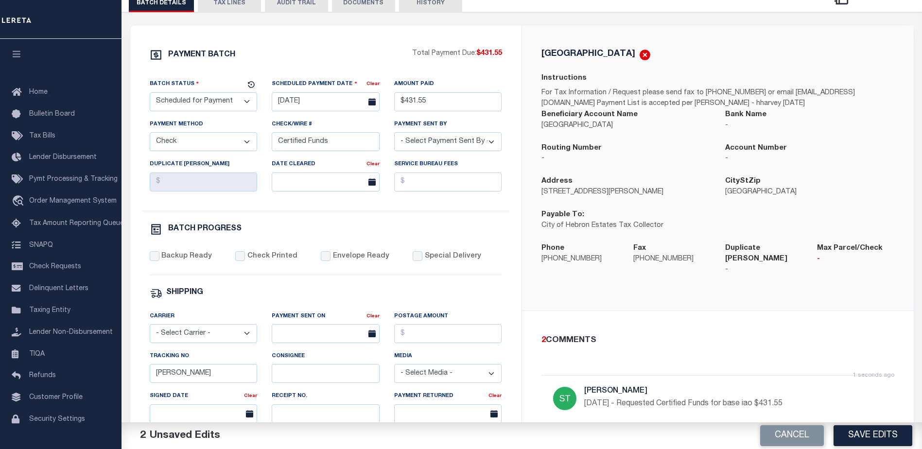
scroll to position [146, 0]
click at [248, 146] on select "- Select Payment Method - ACH Certified Check Check Direct Deposit Wire Transfer" at bounding box center [204, 141] width 108 height 19
select select "CCK"
click at [150, 135] on select "- Select Payment Method - ACH Certified Check Check Direct Deposit Wire Transfer" at bounding box center [204, 141] width 108 height 19
click at [872, 433] on button "Save Edits" at bounding box center [872, 435] width 79 height 21
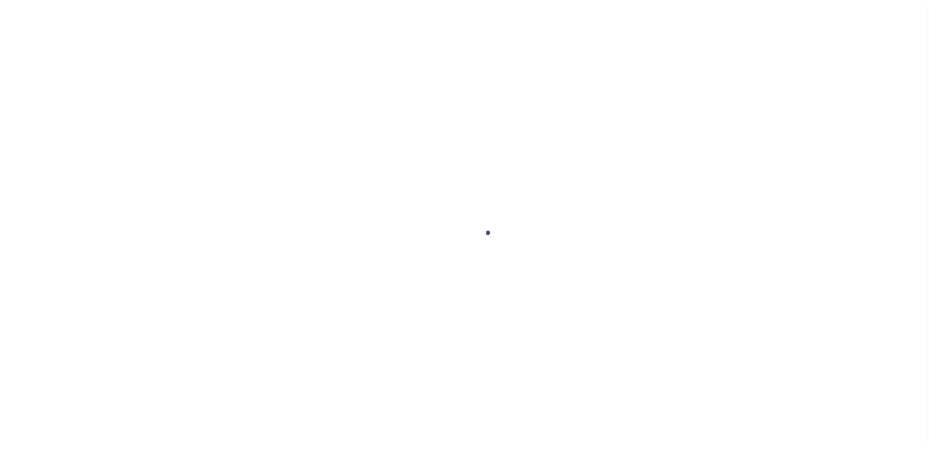
scroll to position [20, 0]
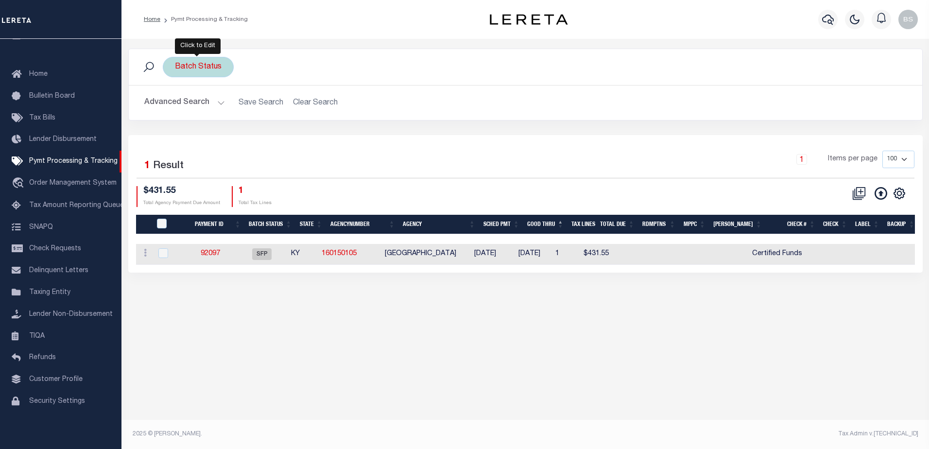
click at [185, 65] on div "Batch Status" at bounding box center [198, 67] width 71 height 20
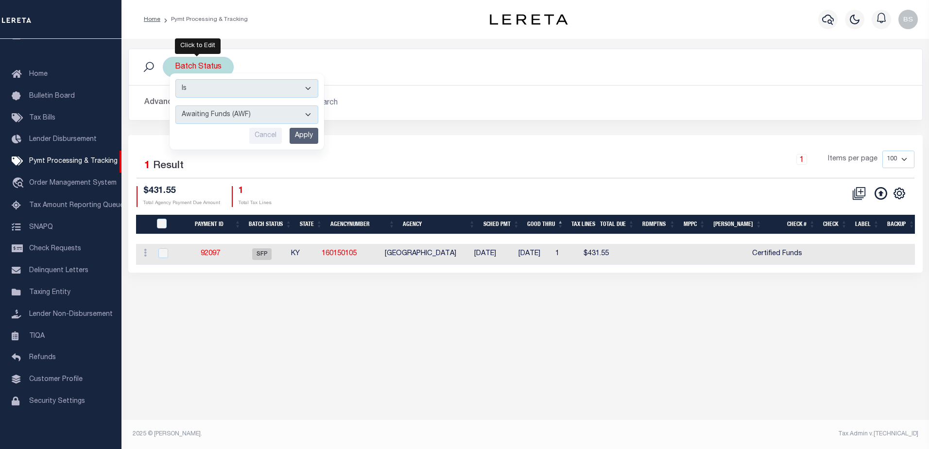
click at [303, 111] on select "Awaiting Funds (AWF) Cleared and Complete (CAC) New Check Needed (NCN) Payment …" at bounding box center [246, 114] width 143 height 18
select select "SFP"
click at [175, 105] on select "Awaiting Funds (AWF) Cleared and Complete (CAC) New Check Needed (NCN) Payment …" at bounding box center [246, 114] width 143 height 18
click at [300, 137] on input "Apply" at bounding box center [304, 136] width 29 height 16
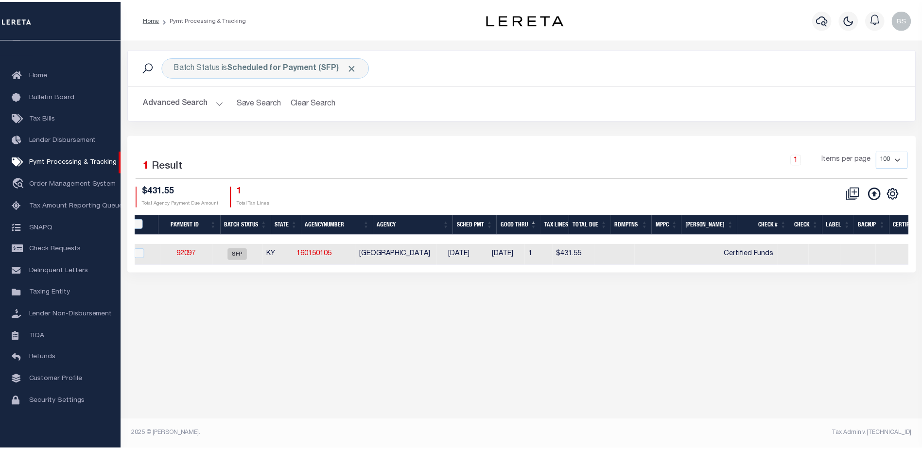
scroll to position [0, 0]
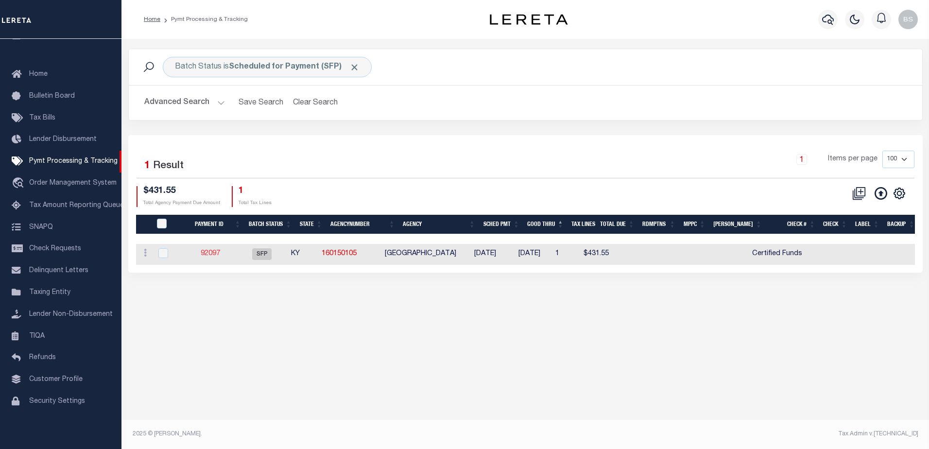
click at [220, 255] on link "92097" at bounding box center [210, 253] width 19 height 7
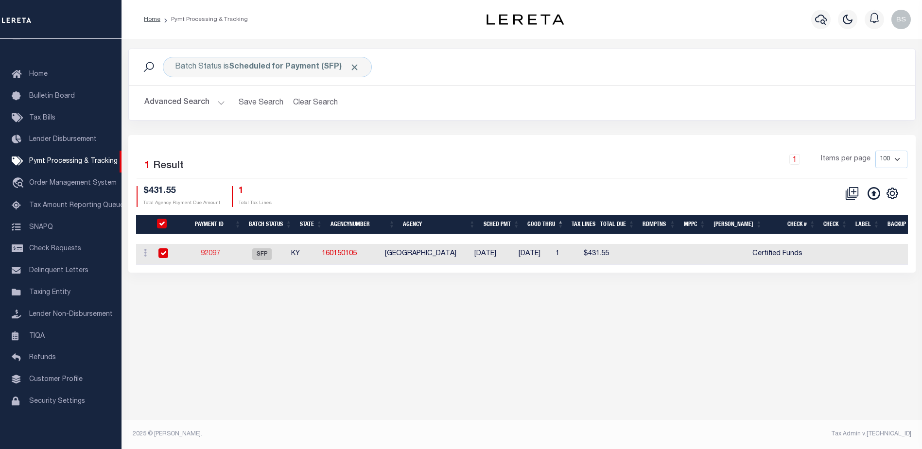
select select "SFP"
type input "[DATE]"
type input "$431.55"
select select "CCK"
type input "Certified Funds"
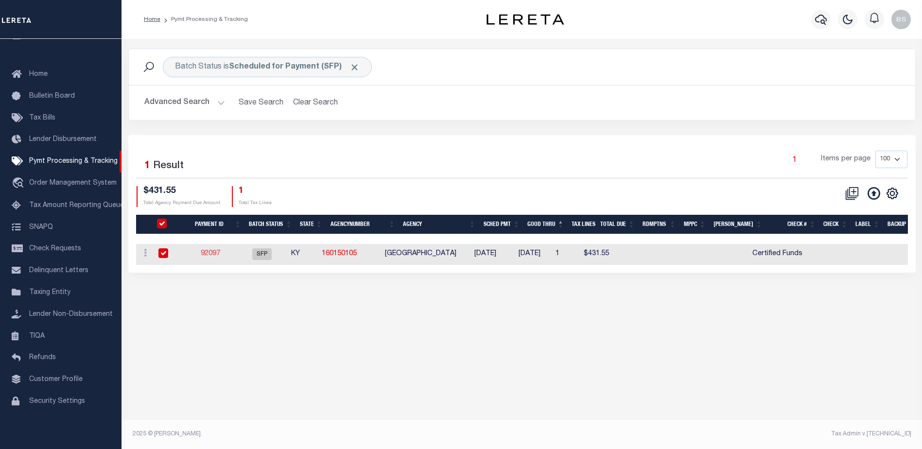
select select "[PERSON_NAME]"
type input "[PERSON_NAME]"
type input "N"
radio input "true"
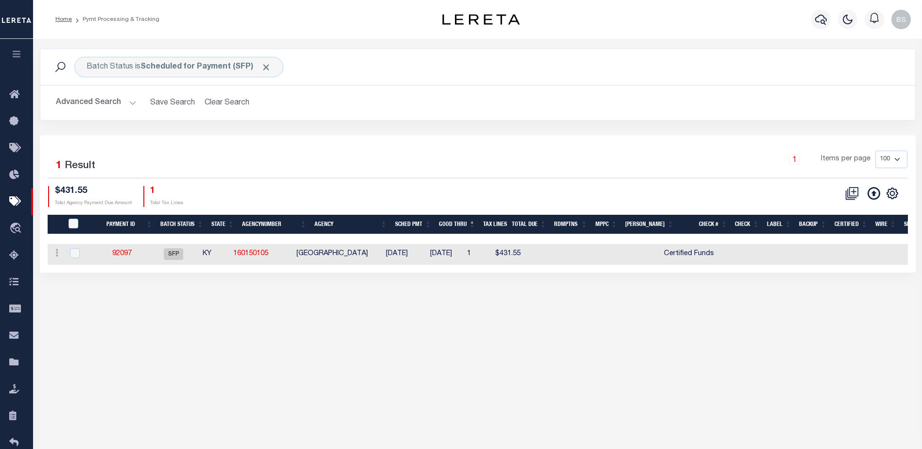
click at [132, 103] on button "Advanced Search" at bounding box center [96, 102] width 81 height 19
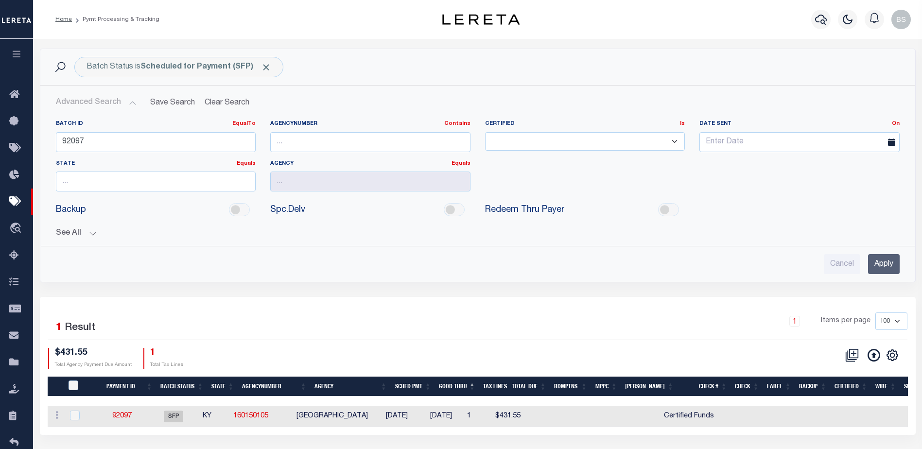
click at [92, 232] on button "See All" at bounding box center [478, 233] width 844 height 9
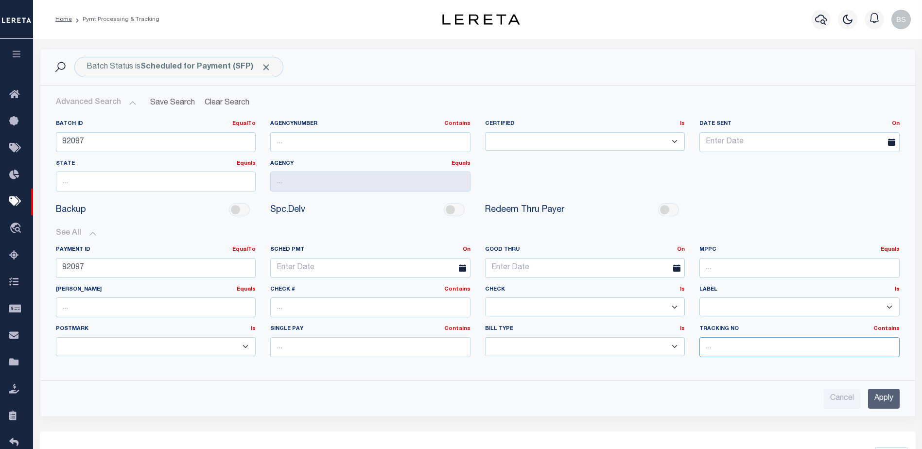
click at [761, 350] on input "text" at bounding box center [799, 347] width 200 height 20
type input "[PERSON_NAME]"
click at [877, 401] on input "Apply" at bounding box center [884, 399] width 32 height 20
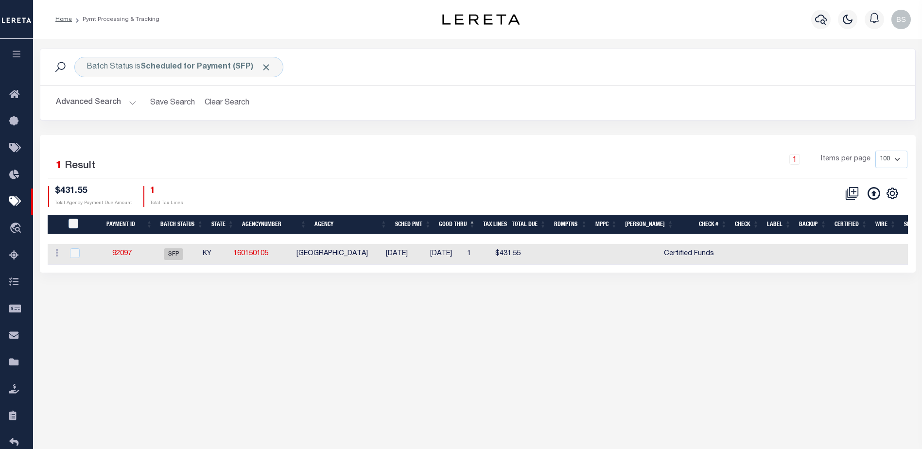
click at [576, 139] on div "1 Selected 1 Result 1 Items per page 100 200 500 1000 $431.55 1" at bounding box center [478, 204] width 876 height 138
click at [130, 101] on button "Advanced Search" at bounding box center [96, 102] width 81 height 19
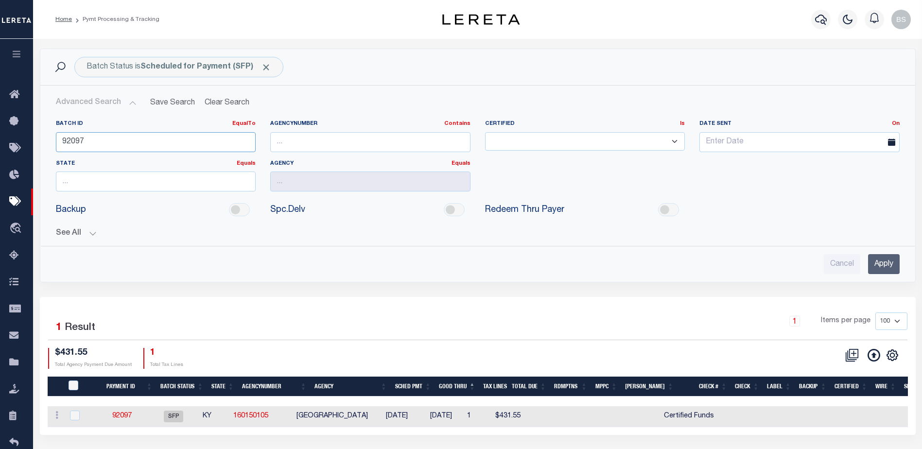
click at [192, 141] on input "92097" at bounding box center [156, 142] width 200 height 20
type input "9"
click at [877, 261] on input "Apply" at bounding box center [884, 264] width 32 height 20
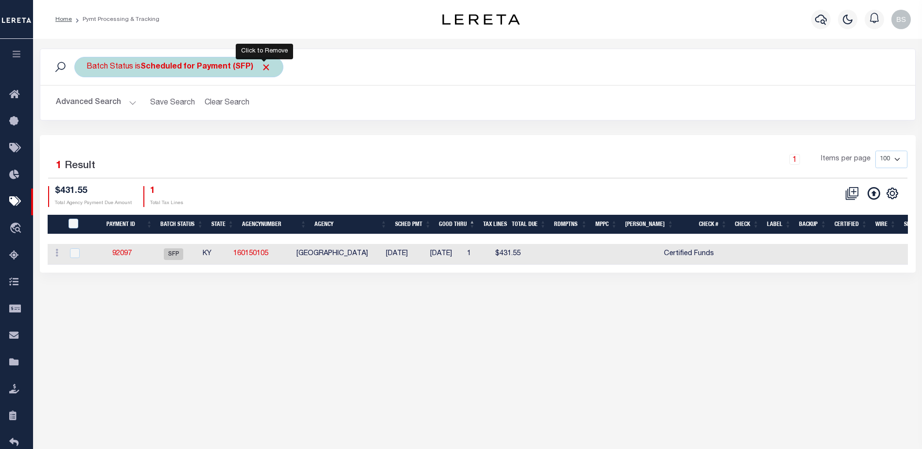
click at [262, 66] on span "Click to Remove" at bounding box center [266, 67] width 10 height 10
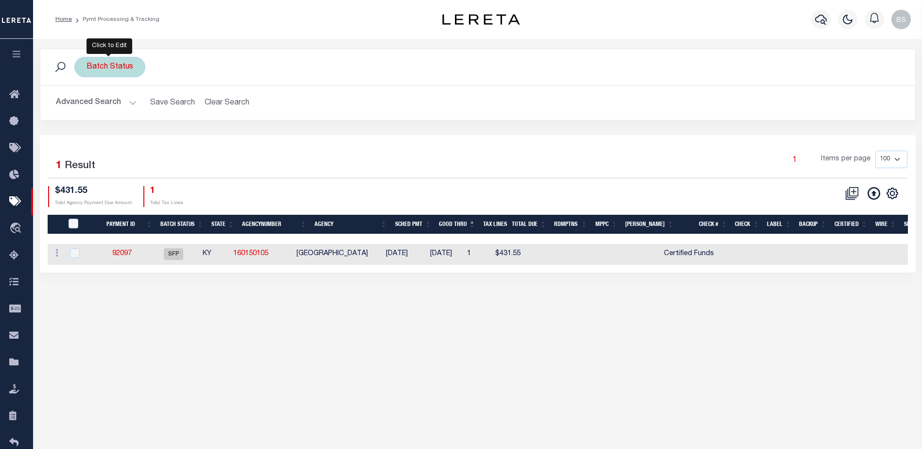
click at [123, 64] on div "Batch Status" at bounding box center [109, 67] width 71 height 20
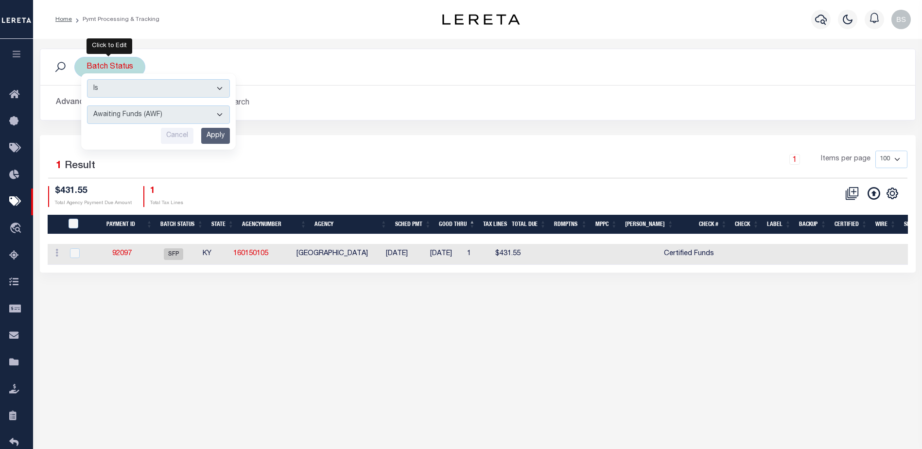
click at [218, 118] on select "Awaiting Funds (AWF) Cleared and Complete (CAC) New Check Needed (NCN) Payment …" at bounding box center [158, 114] width 143 height 18
select select "SFP"
click at [87, 105] on select "Awaiting Funds (AWF) Cleared and Complete (CAC) New Check Needed (NCN) Payment …" at bounding box center [158, 114] width 143 height 18
click at [214, 128] on input "Apply" at bounding box center [215, 136] width 29 height 16
